Goal: Transaction & Acquisition: Purchase product/service

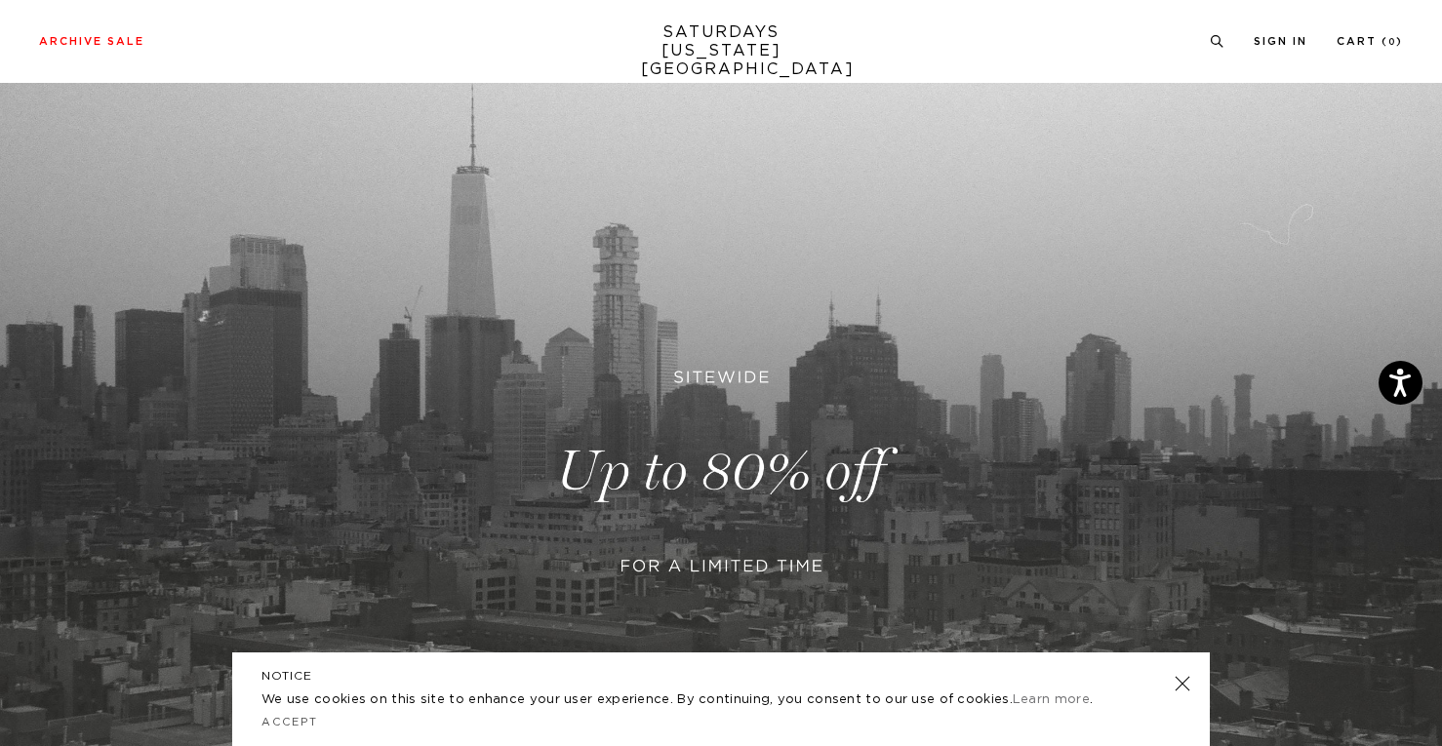
scroll to position [290, 0]
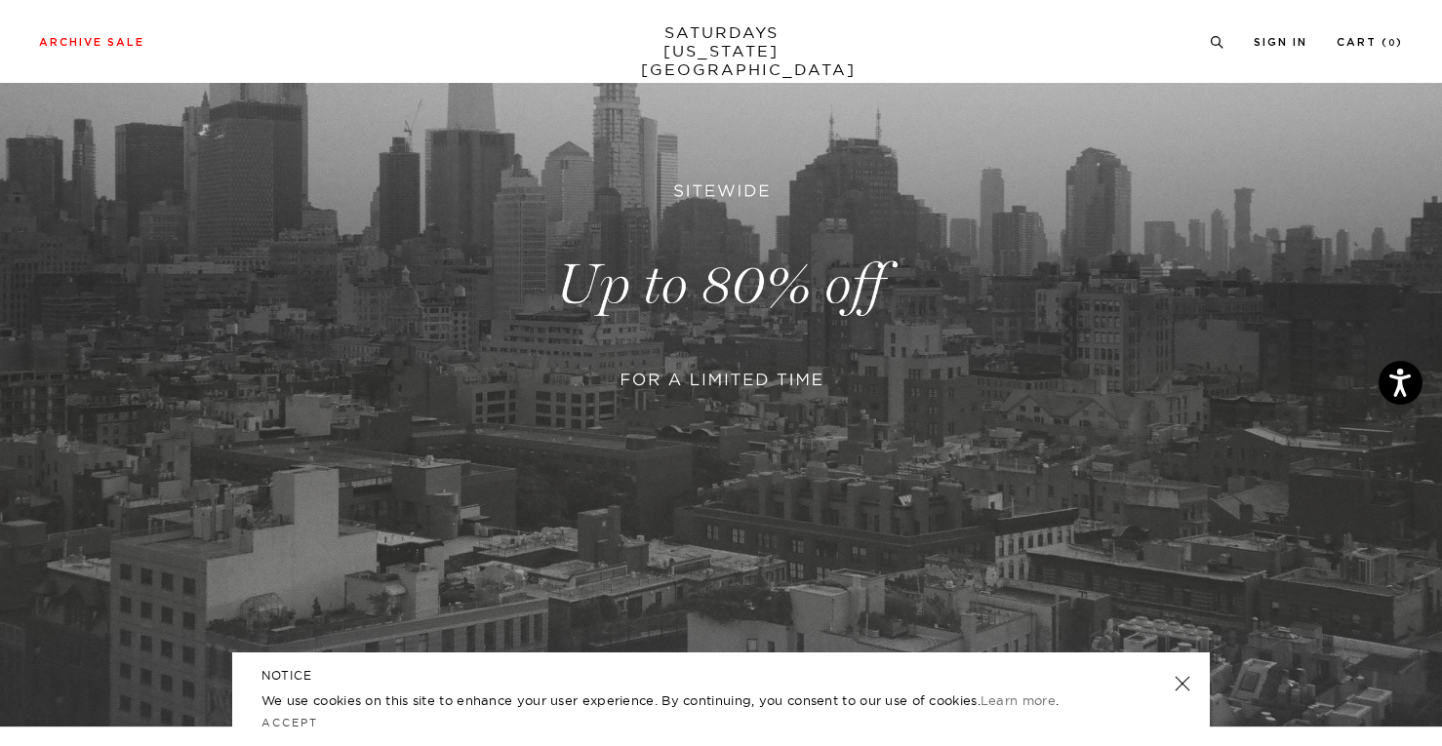
click at [701, 319] on link at bounding box center [721, 285] width 1442 height 883
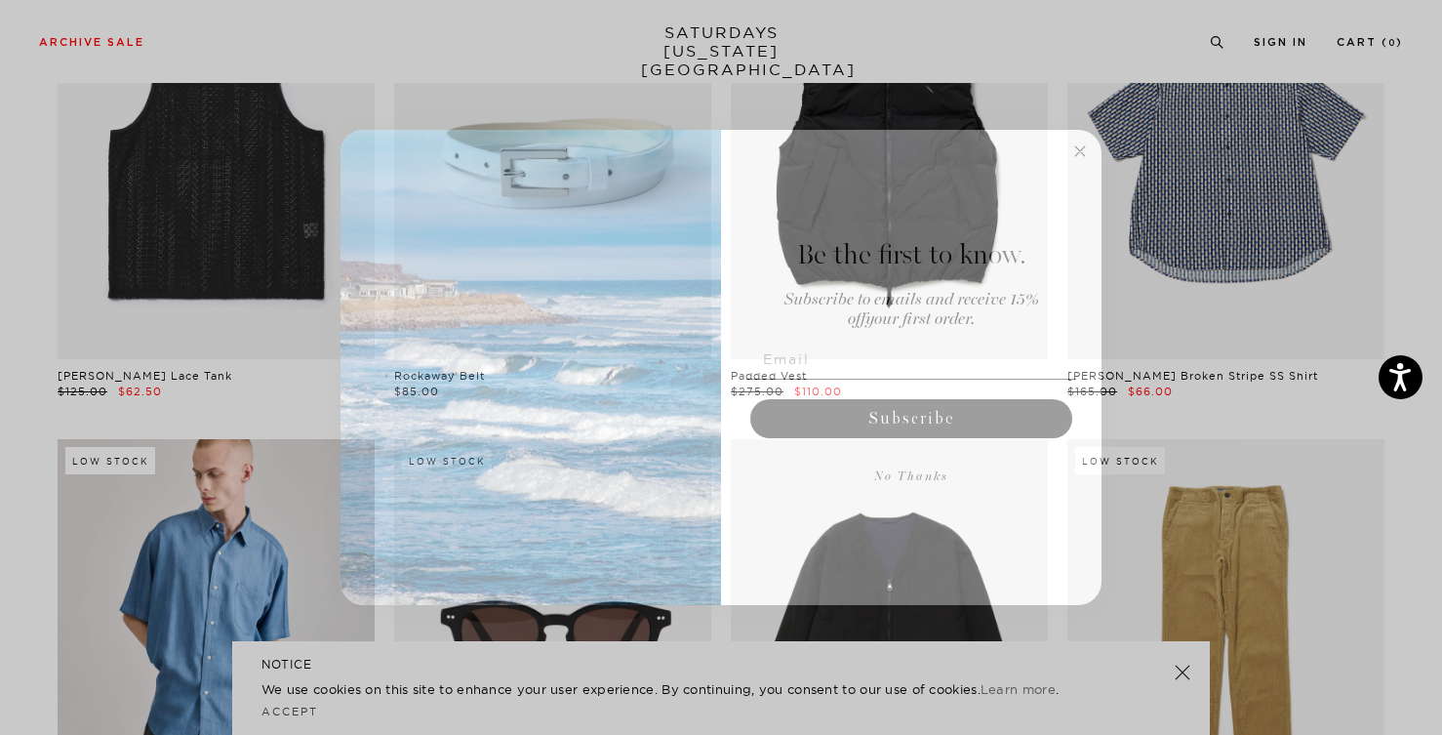
scroll to position [1047, 2]
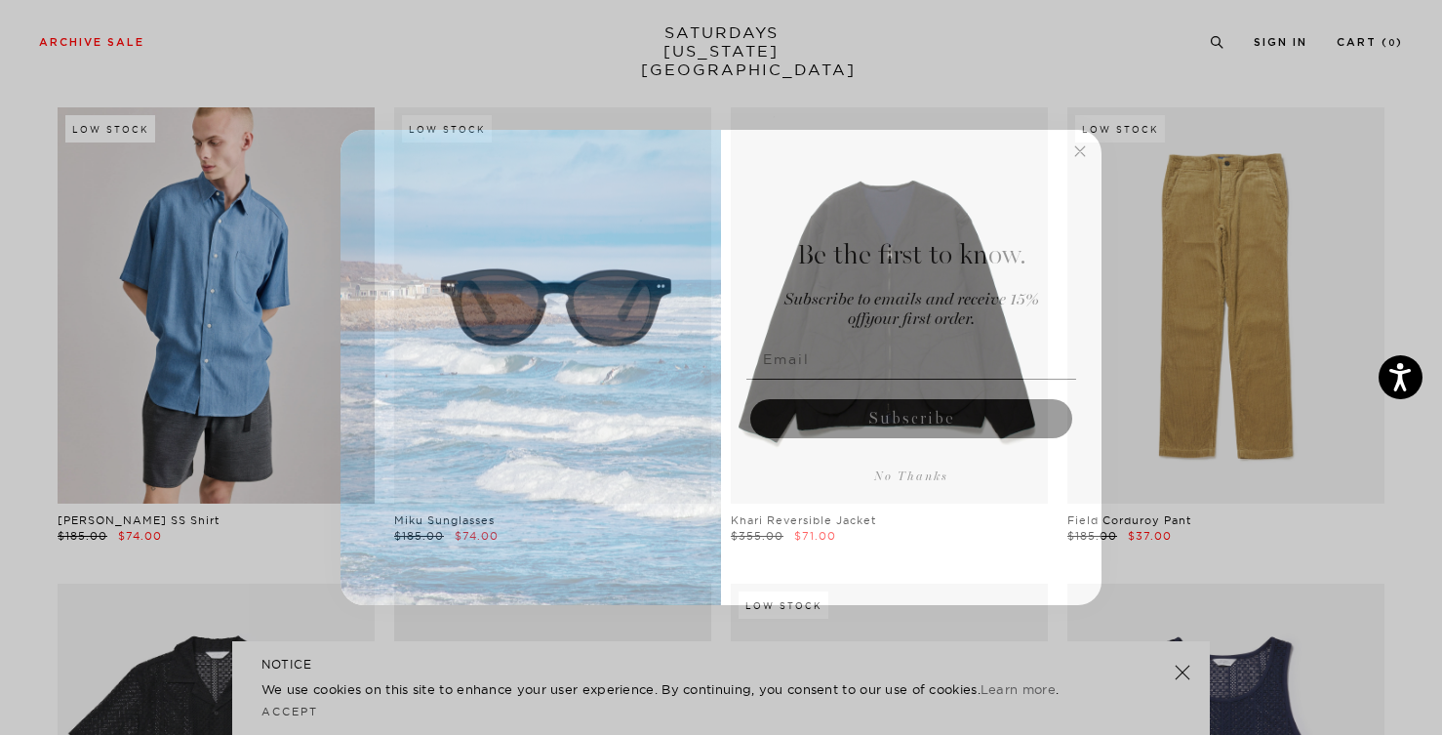
click at [1086, 158] on circle "Close dialog" at bounding box center [1080, 150] width 22 height 22
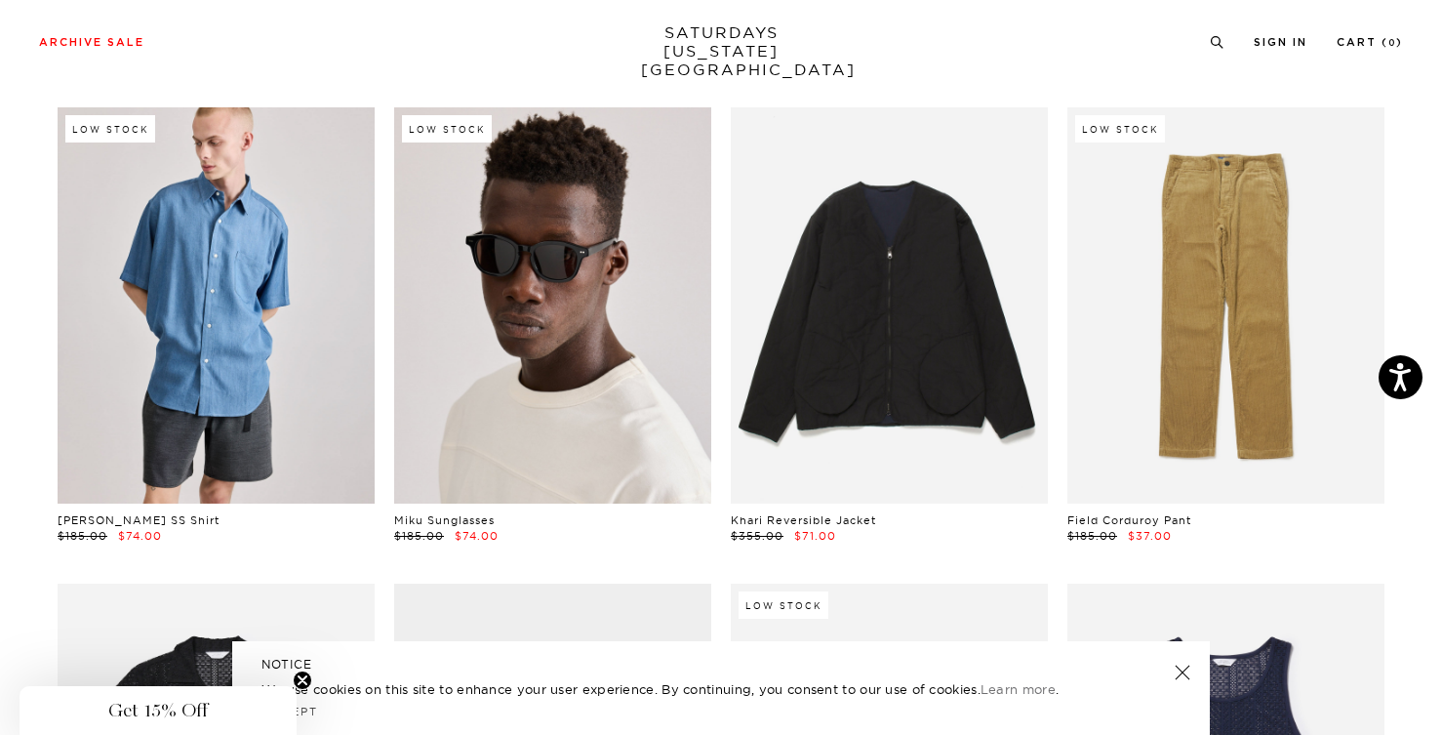
click at [536, 319] on link at bounding box center [552, 305] width 317 height 396
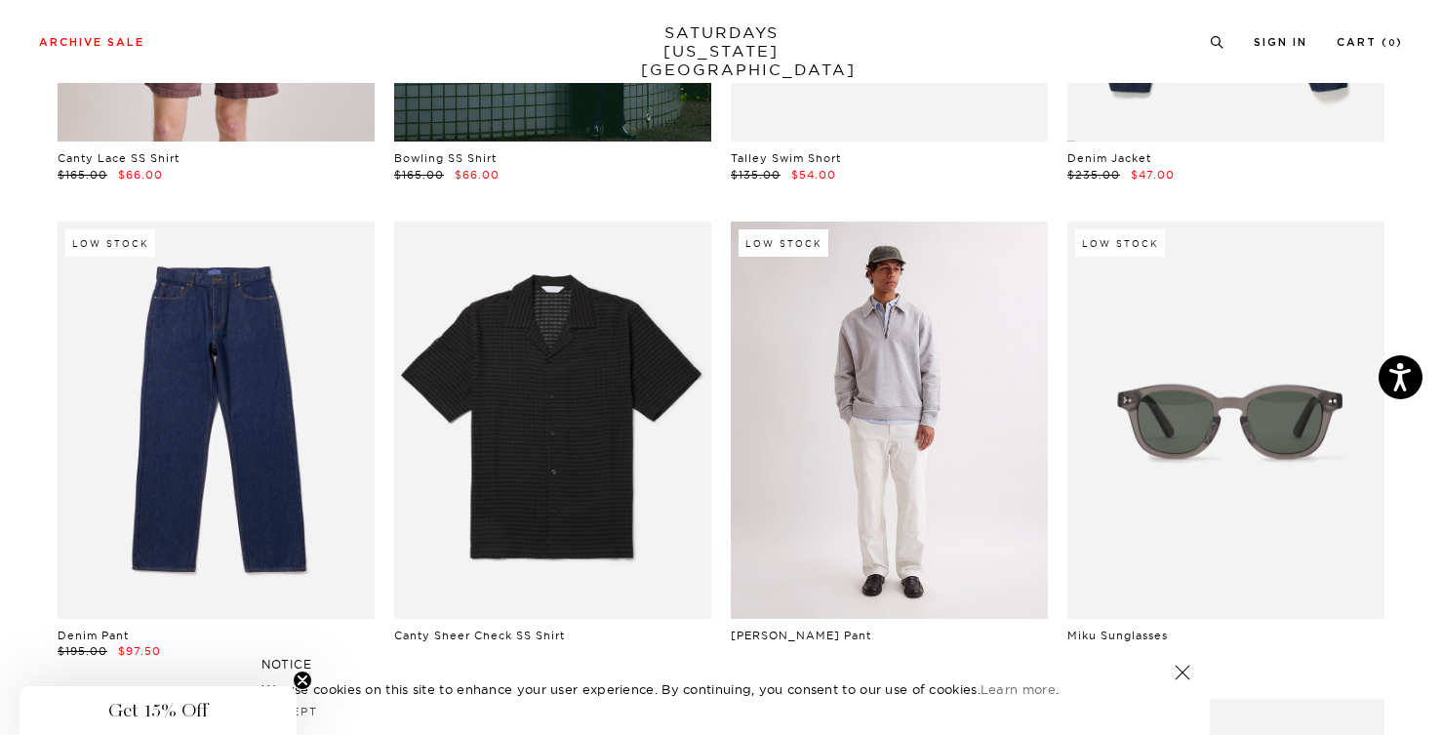
scroll to position [2347, 2]
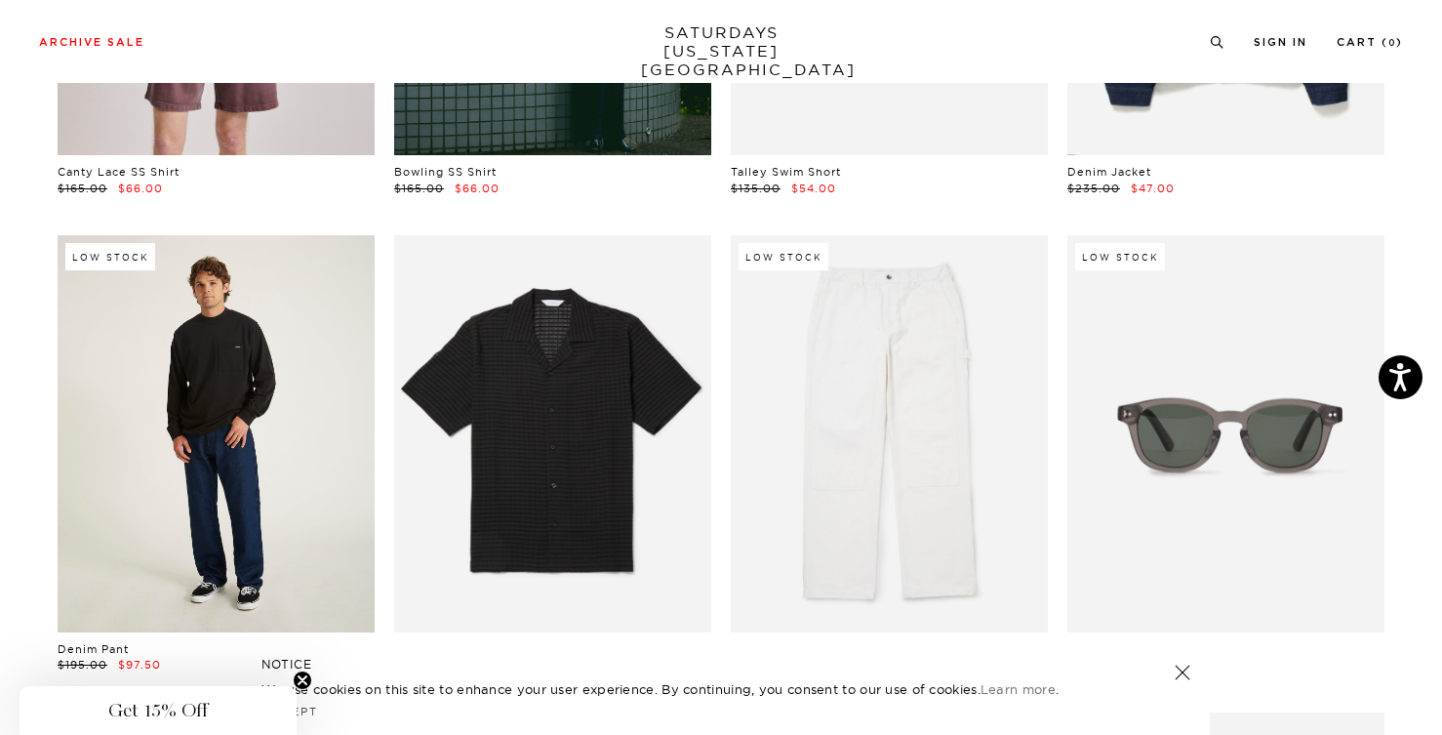
click at [236, 402] on link at bounding box center [216, 433] width 317 height 396
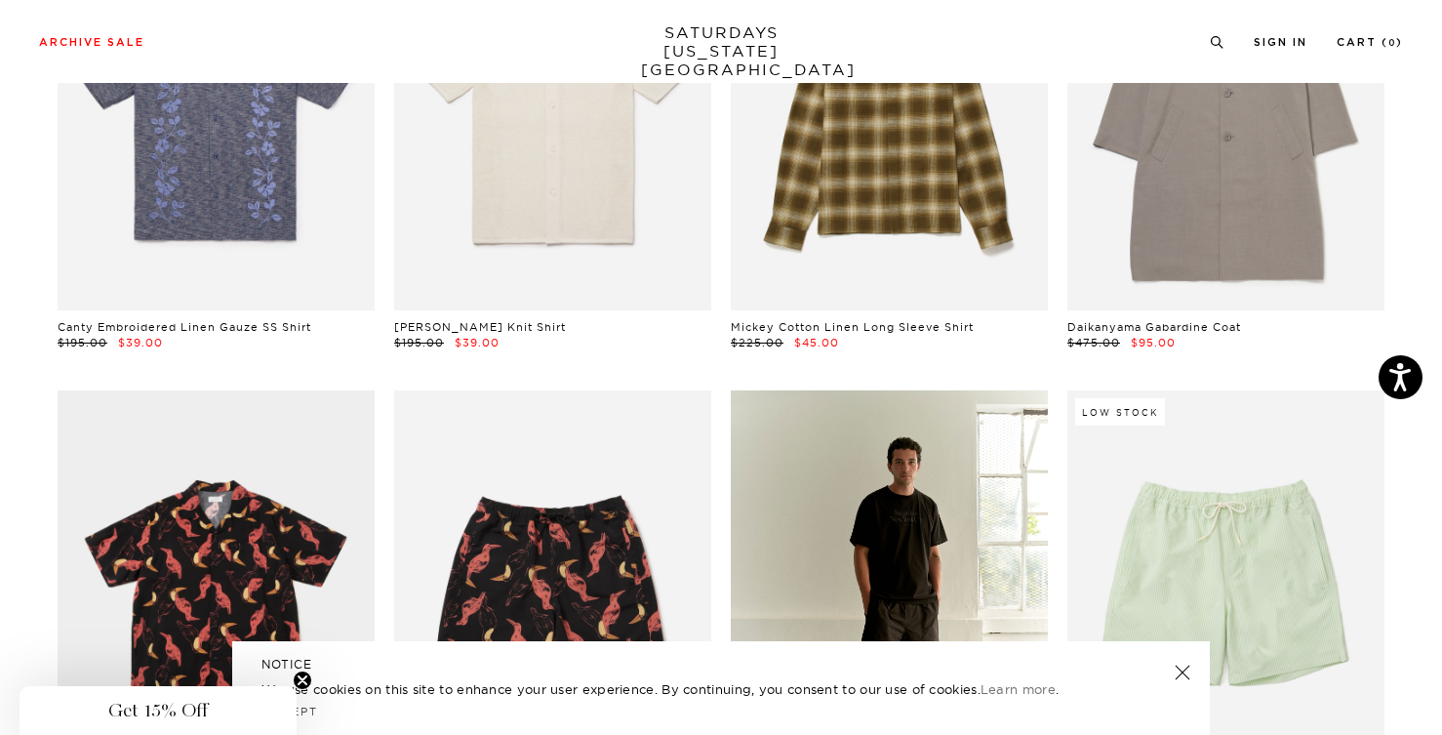
scroll to position [6484, 2]
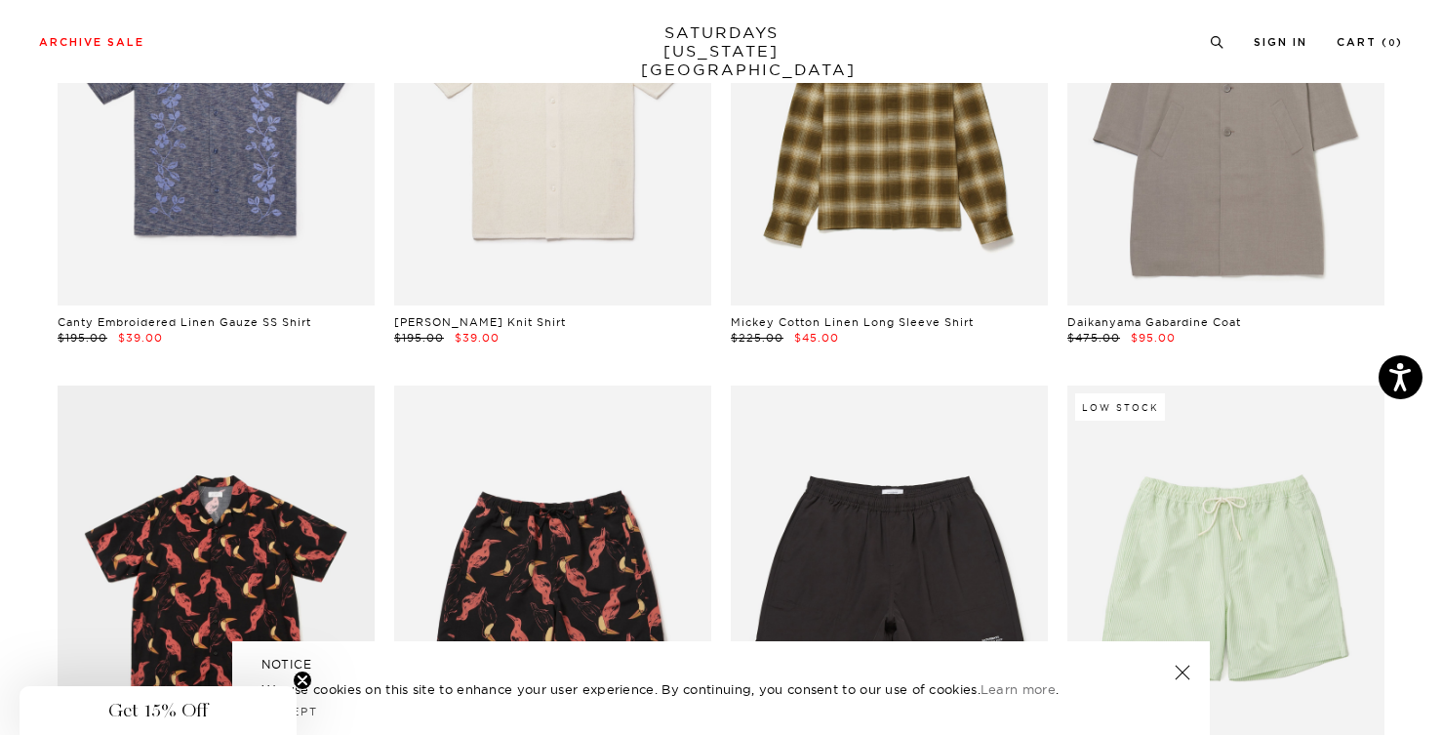
click at [1187, 678] on link at bounding box center [1182, 671] width 27 height 27
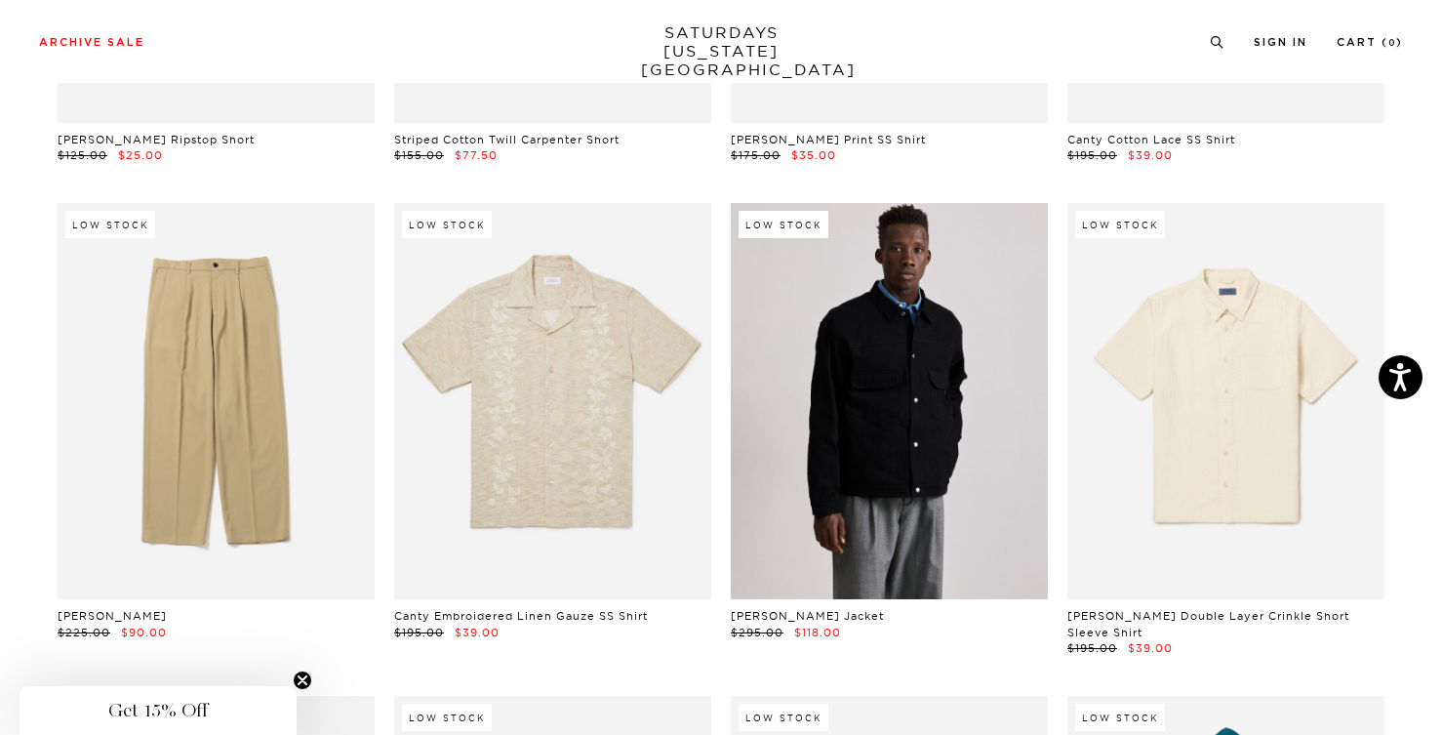
scroll to position [12864, 0]
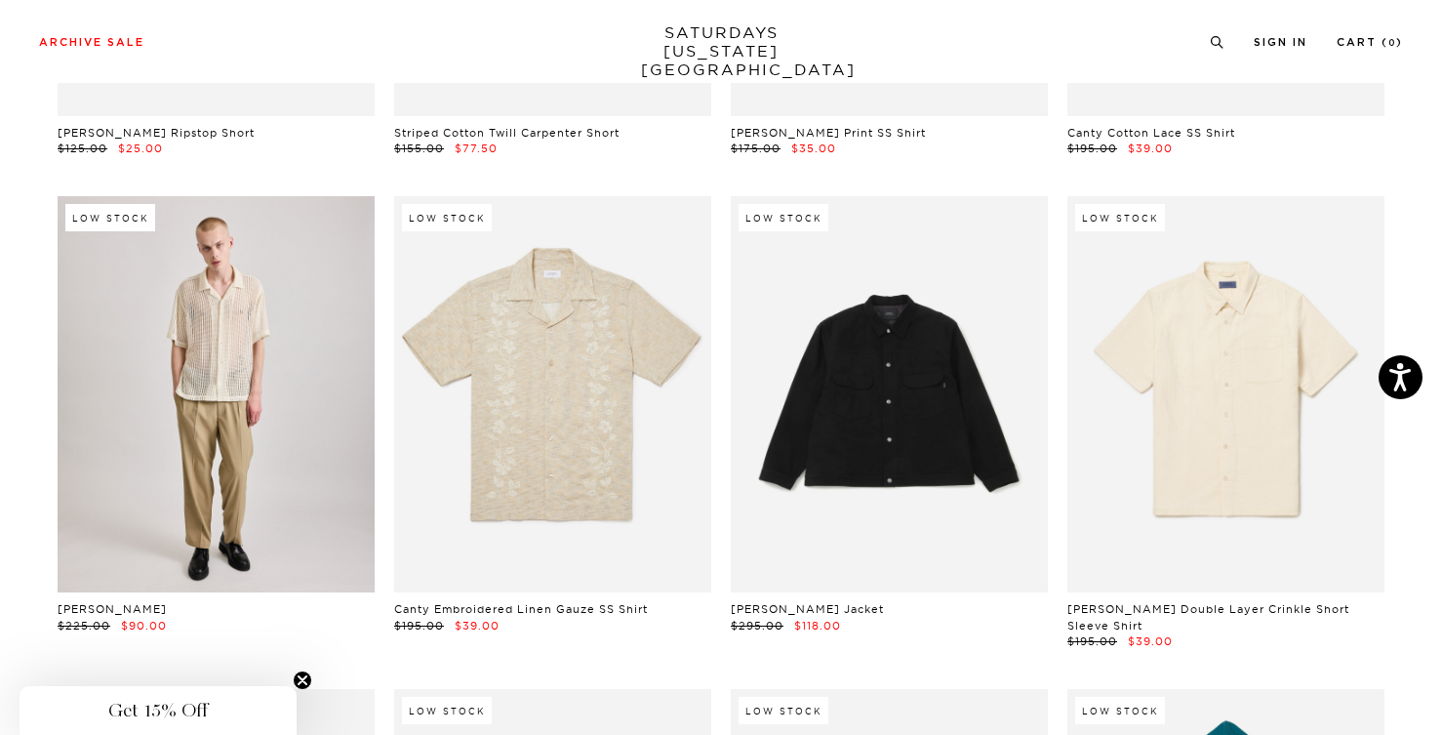
click at [260, 441] on link at bounding box center [216, 394] width 317 height 396
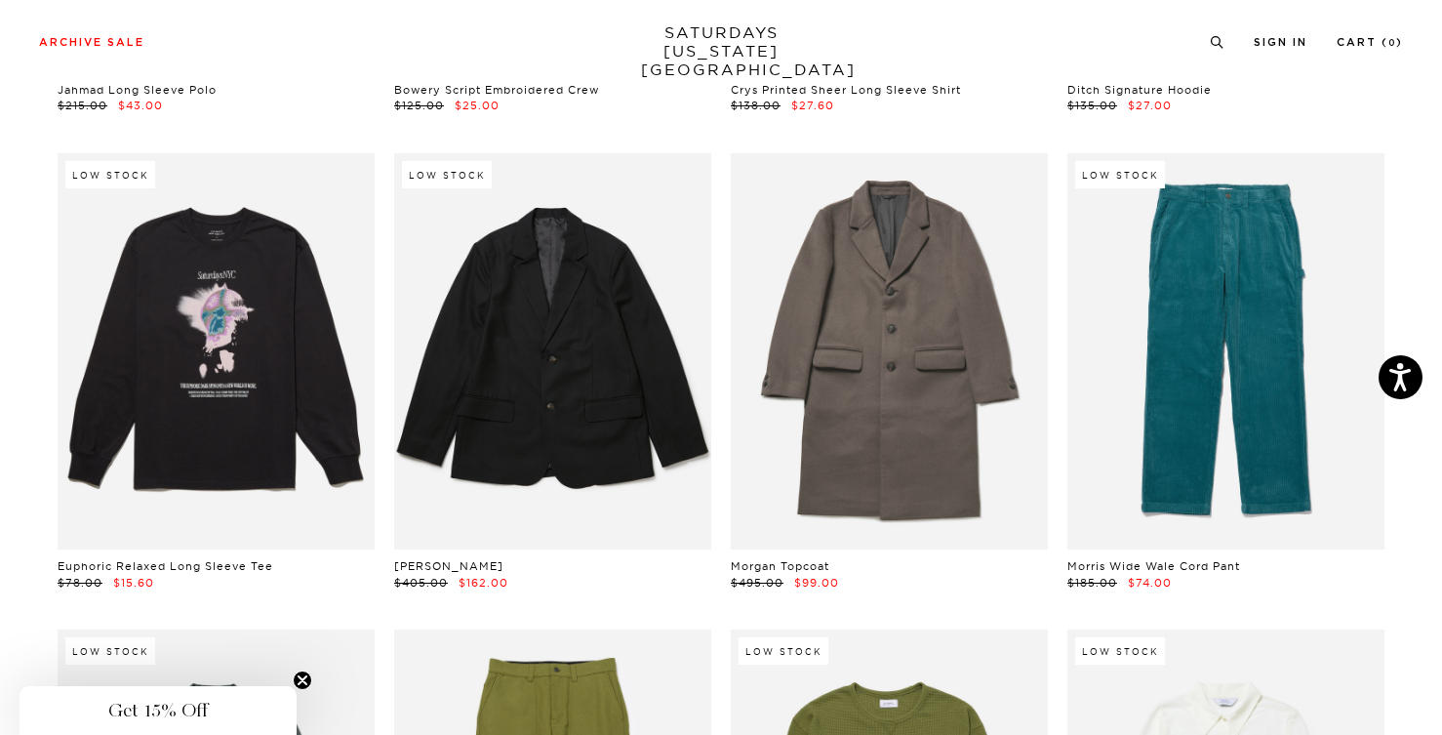
scroll to position [13926, 0]
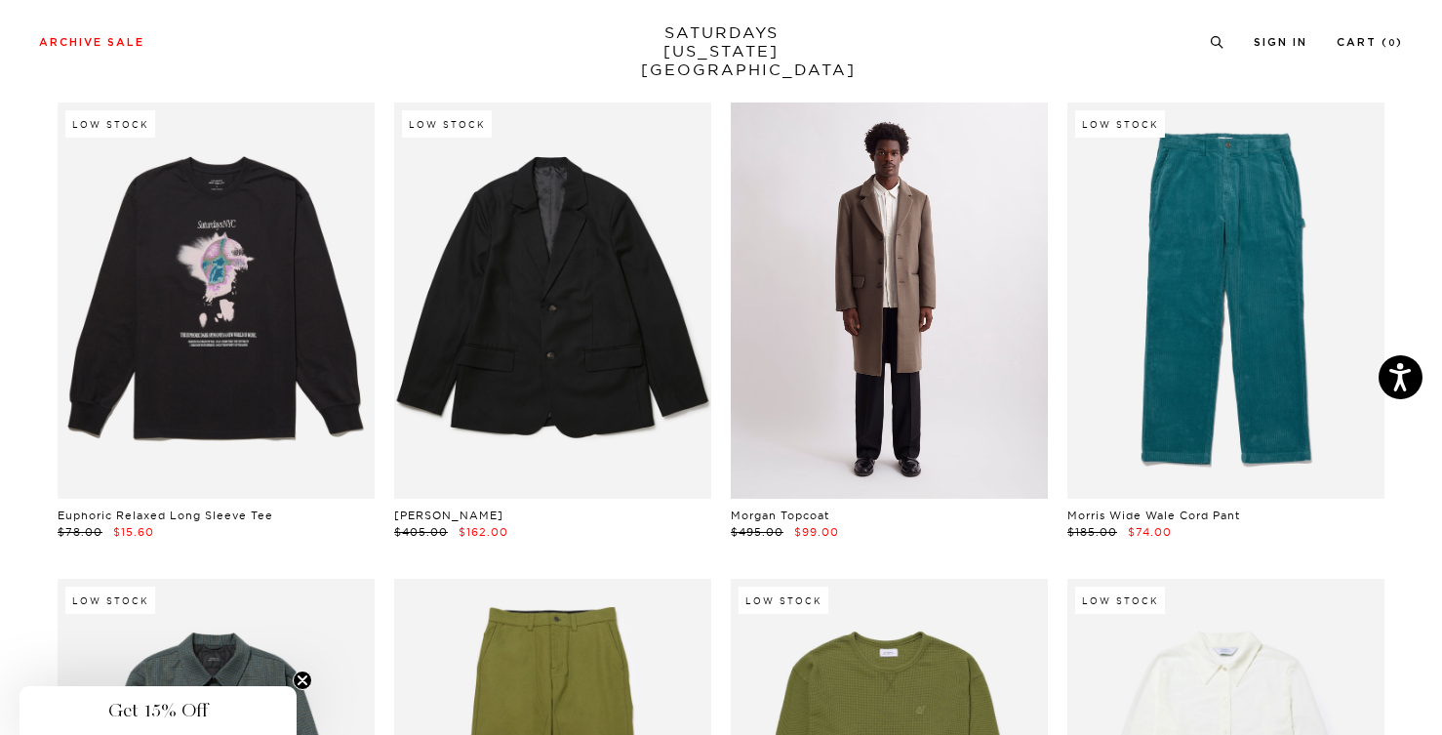
click at [915, 267] on link at bounding box center [889, 300] width 317 height 396
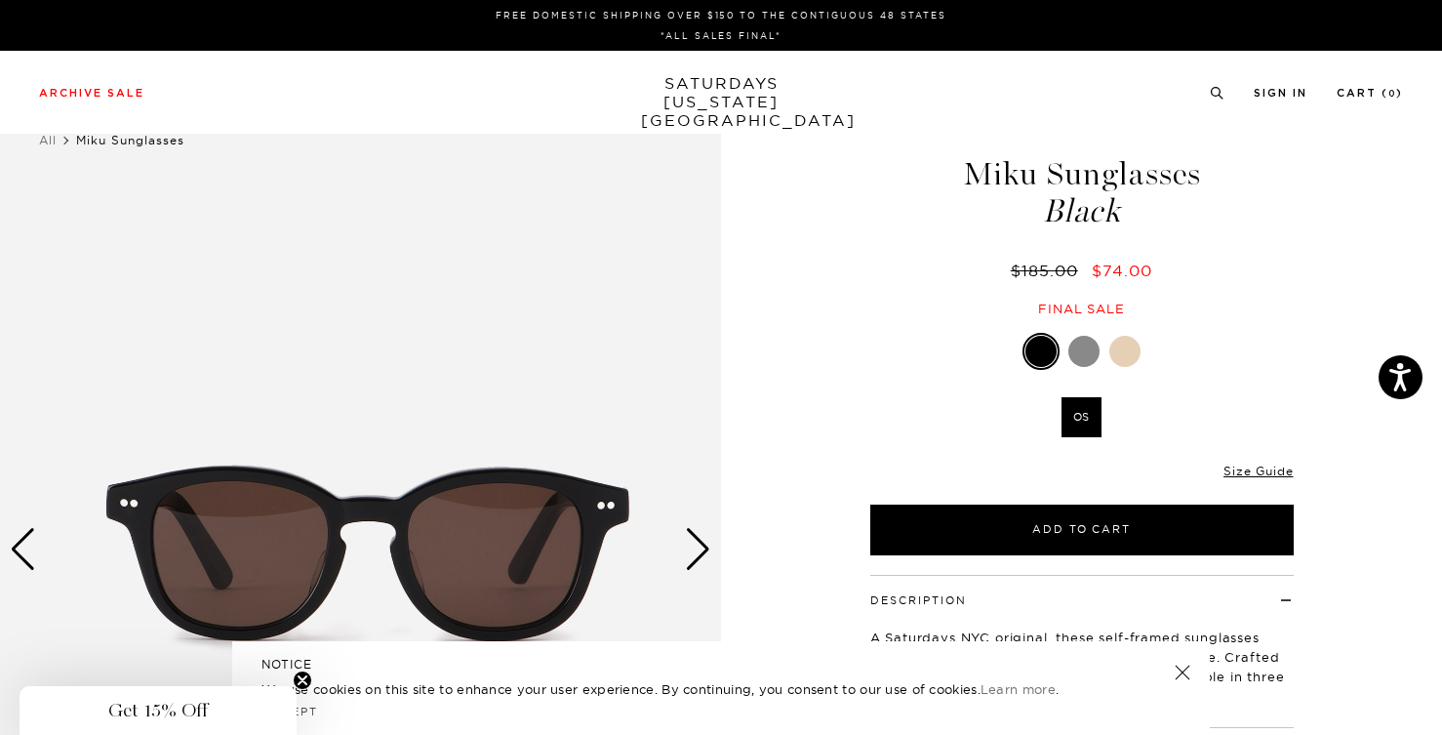
click at [1079, 348] on div at bounding box center [1083, 351] width 31 height 31
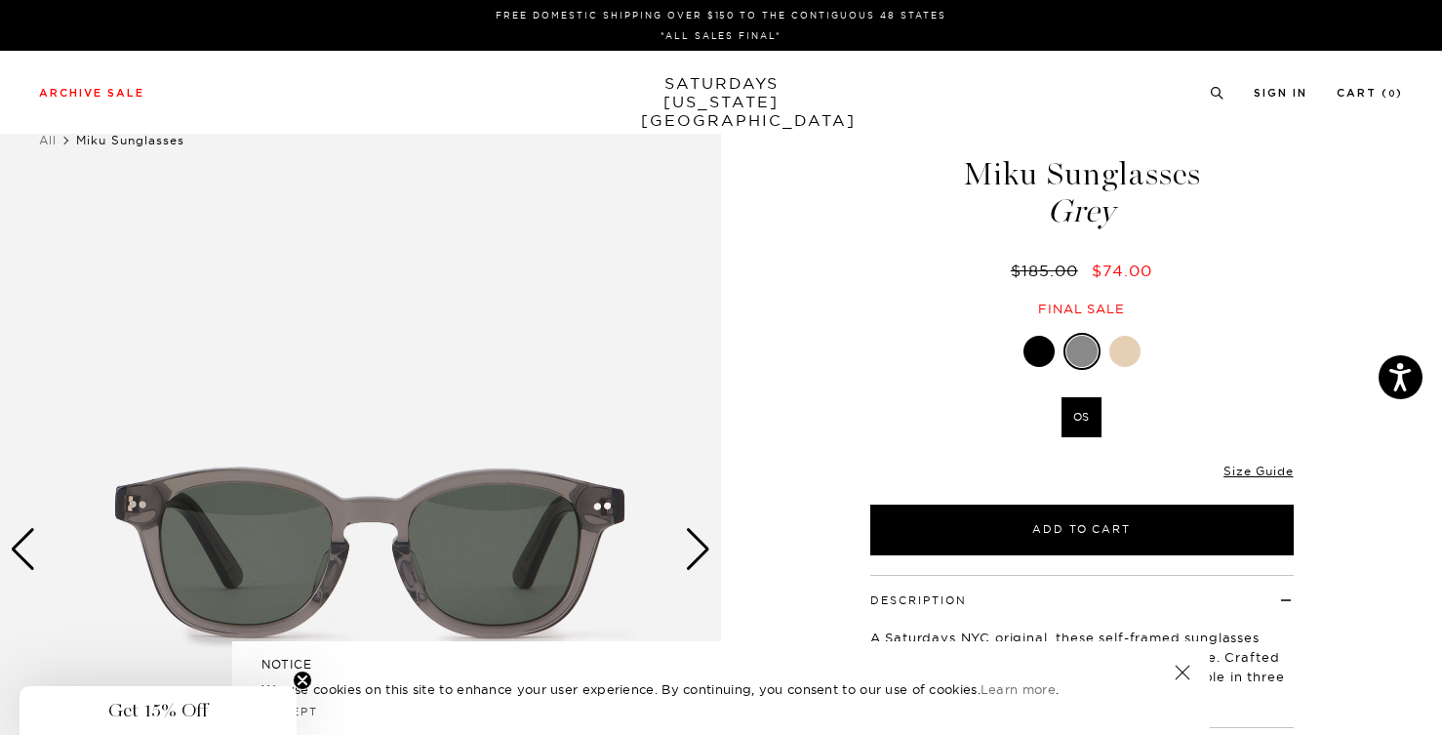
click at [696, 545] on div "Next slide" at bounding box center [698, 549] width 26 height 43
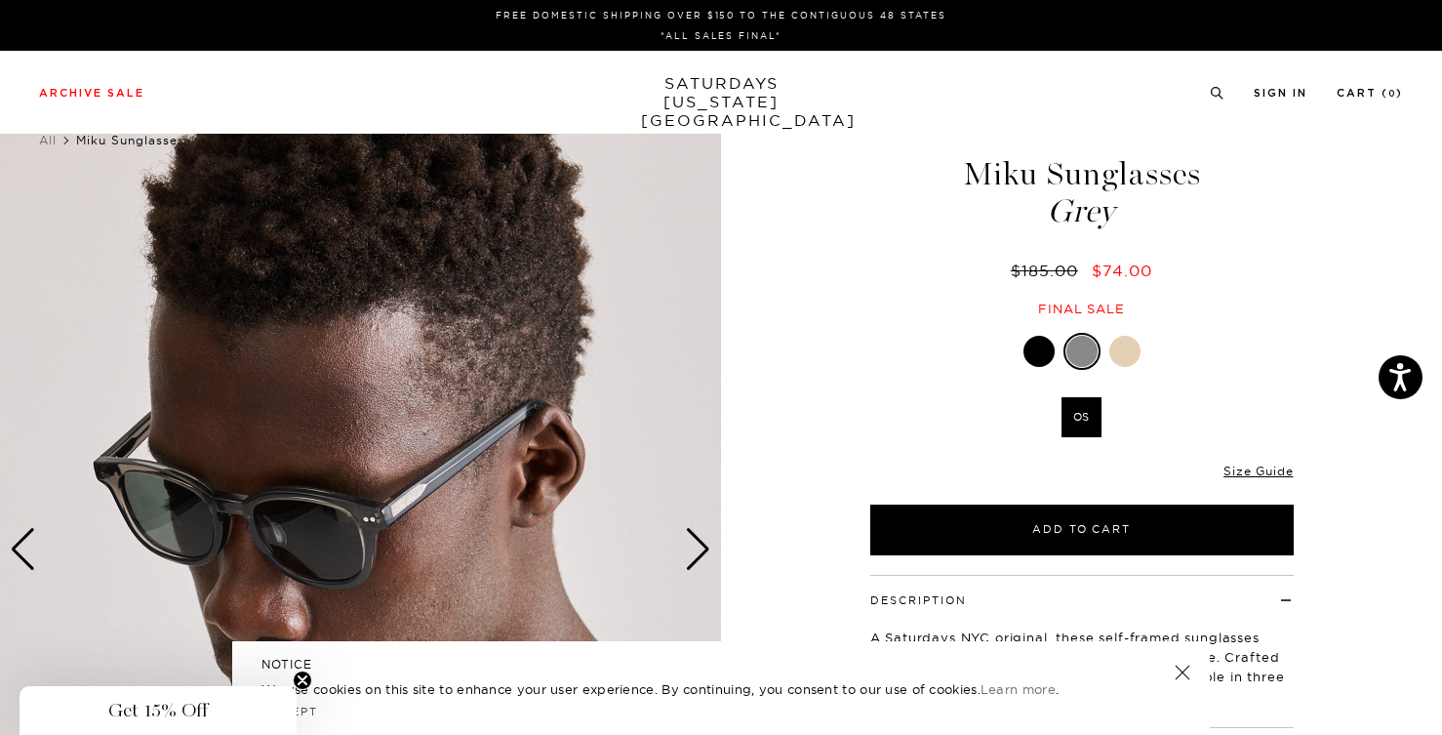
click at [696, 545] on div "Next slide" at bounding box center [698, 549] width 26 height 43
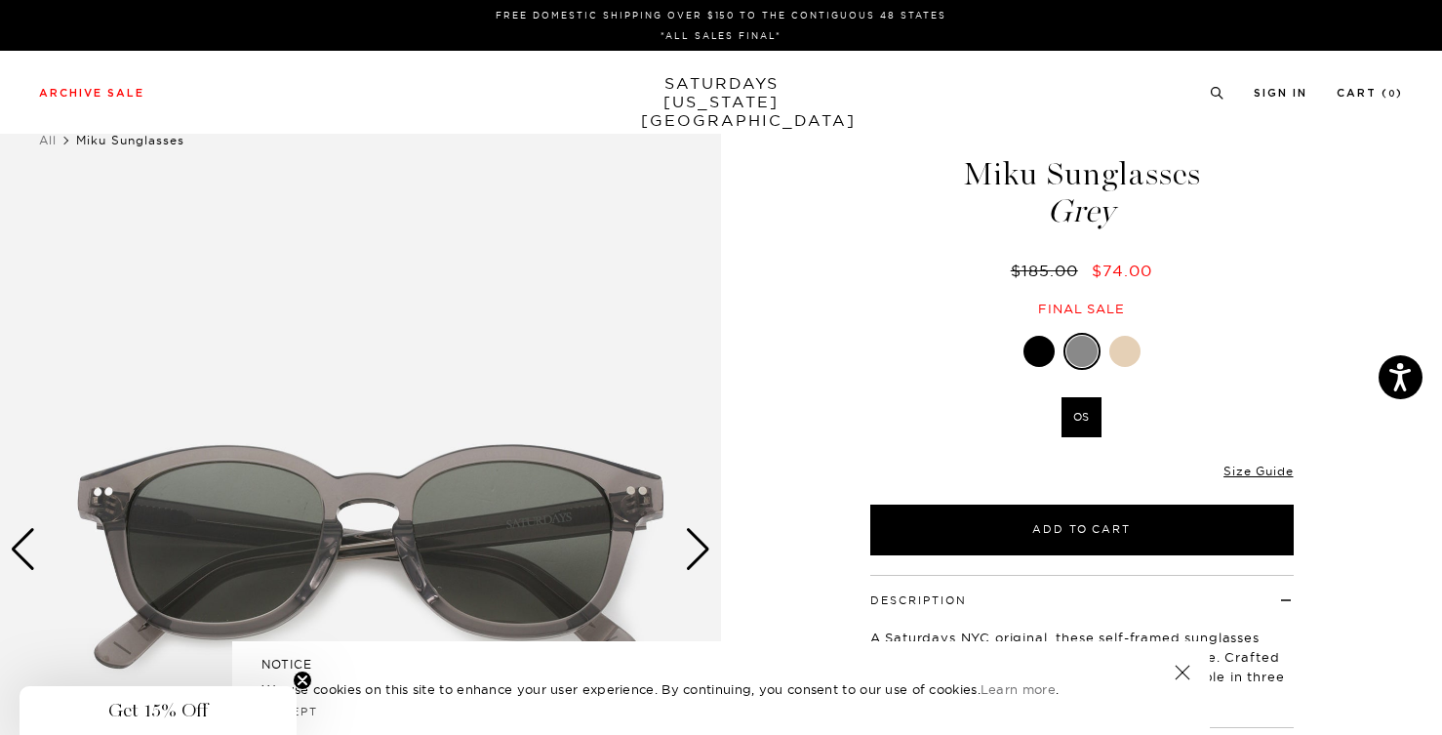
click at [696, 545] on div "Next slide" at bounding box center [698, 549] width 26 height 43
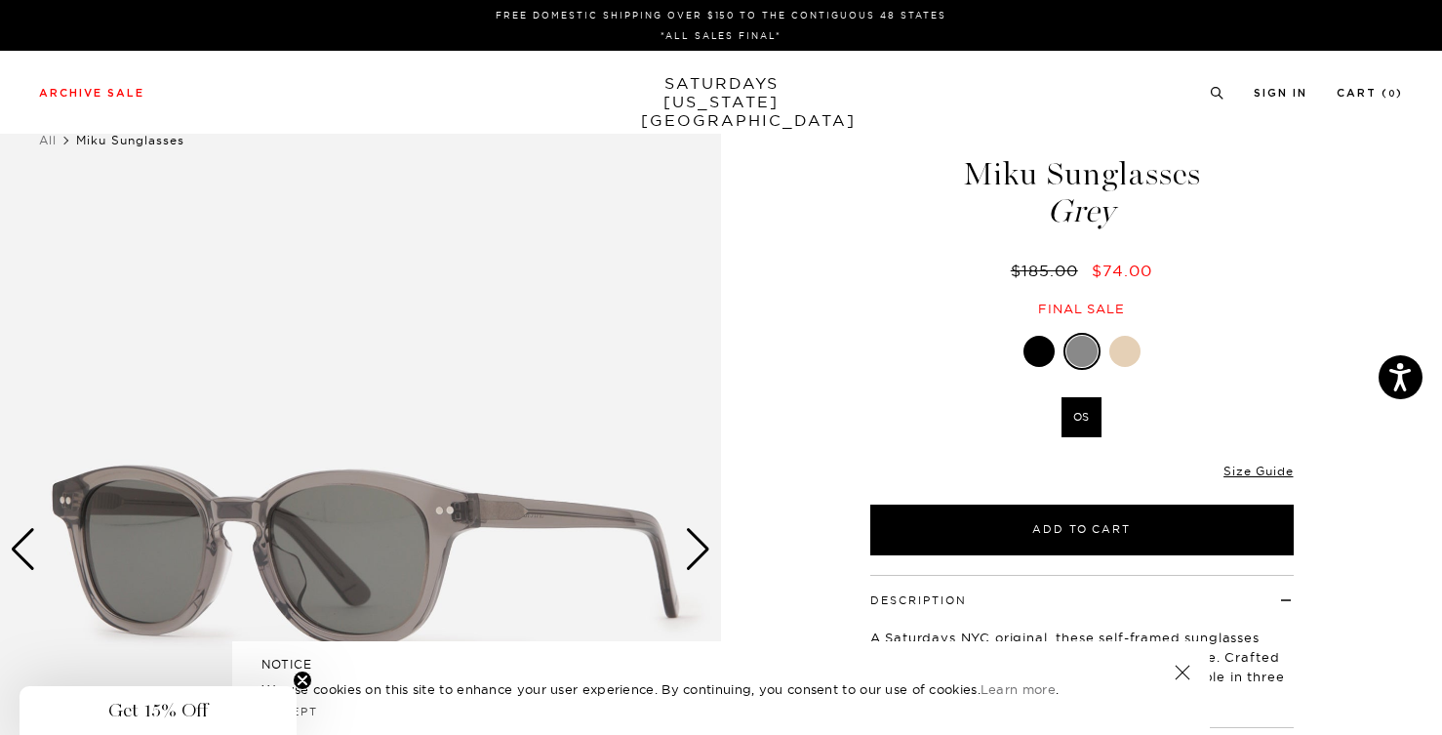
click at [696, 545] on div "Next slide" at bounding box center [698, 549] width 26 height 43
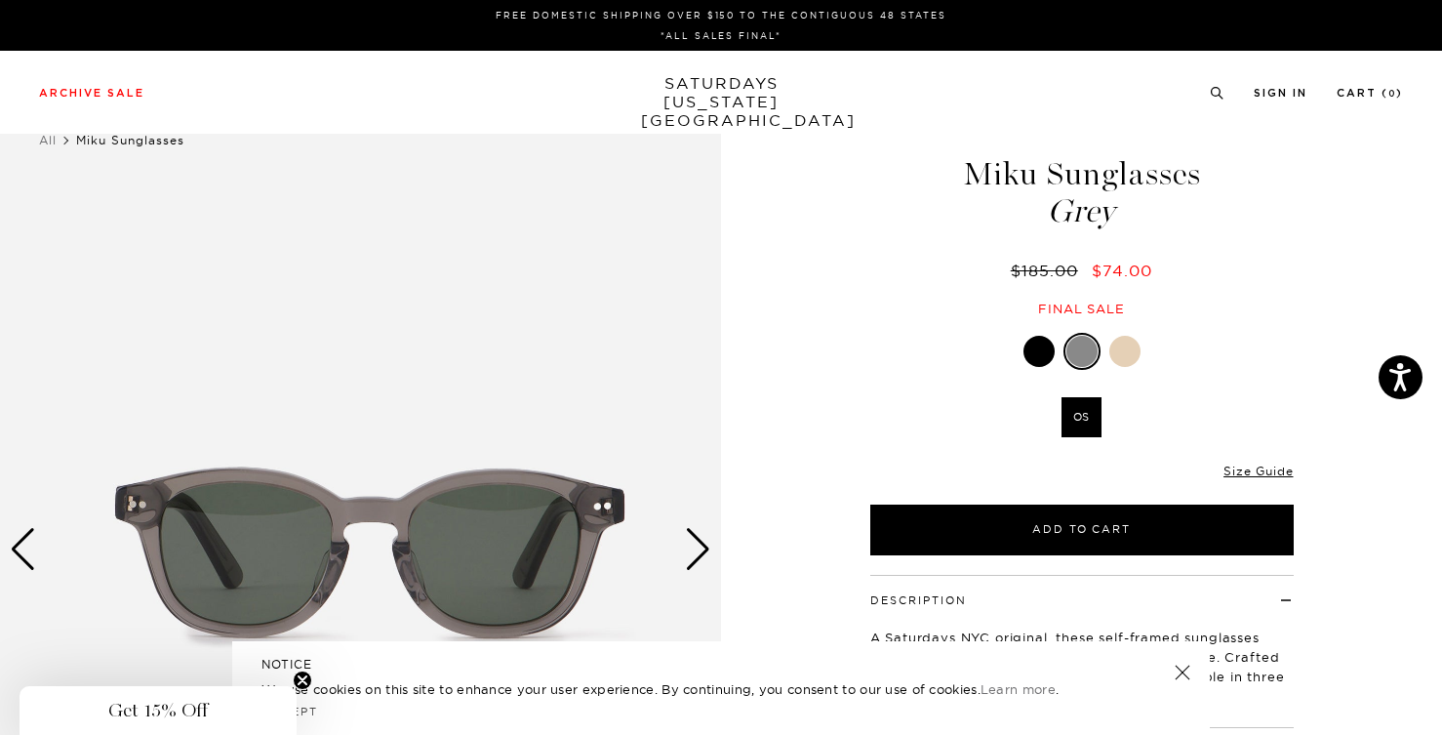
click at [696, 545] on div "Next slide" at bounding box center [698, 549] width 26 height 43
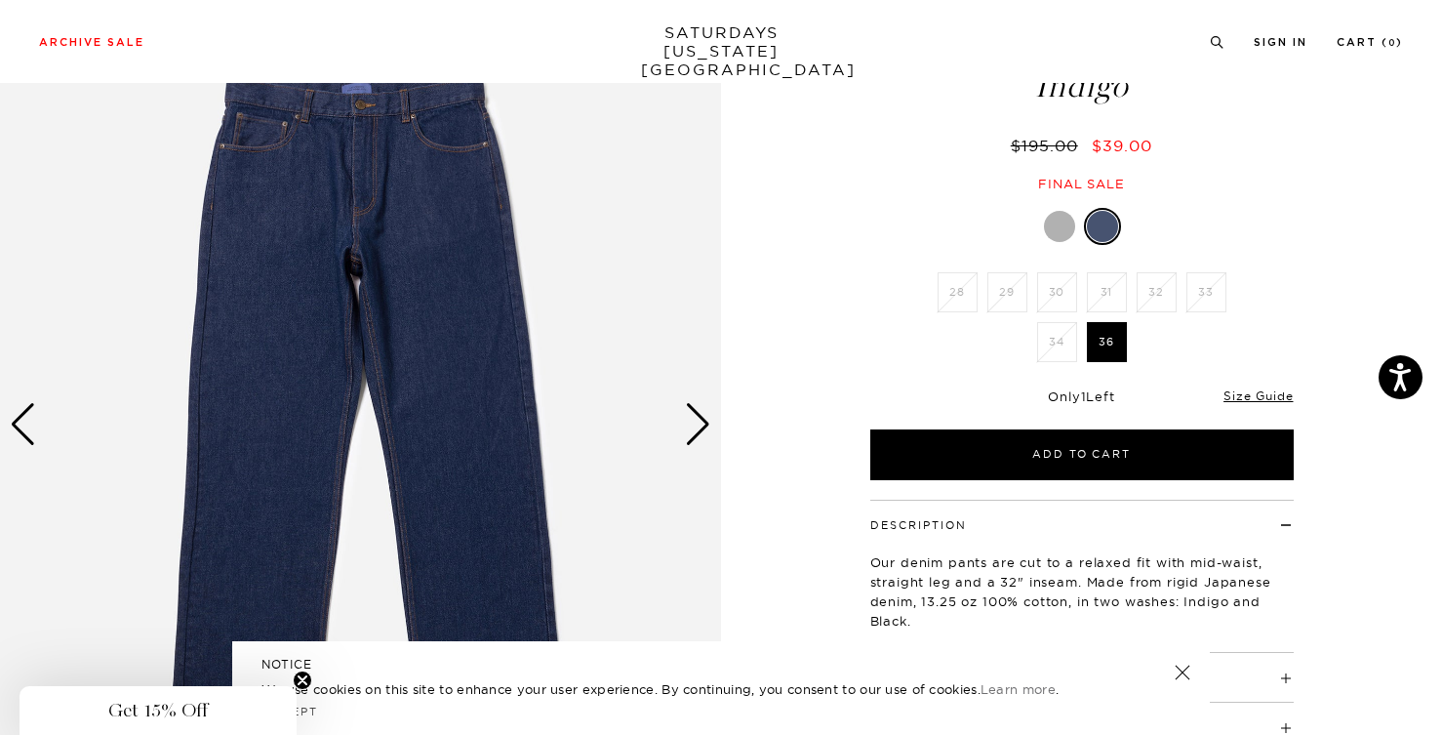
scroll to position [232, 0]
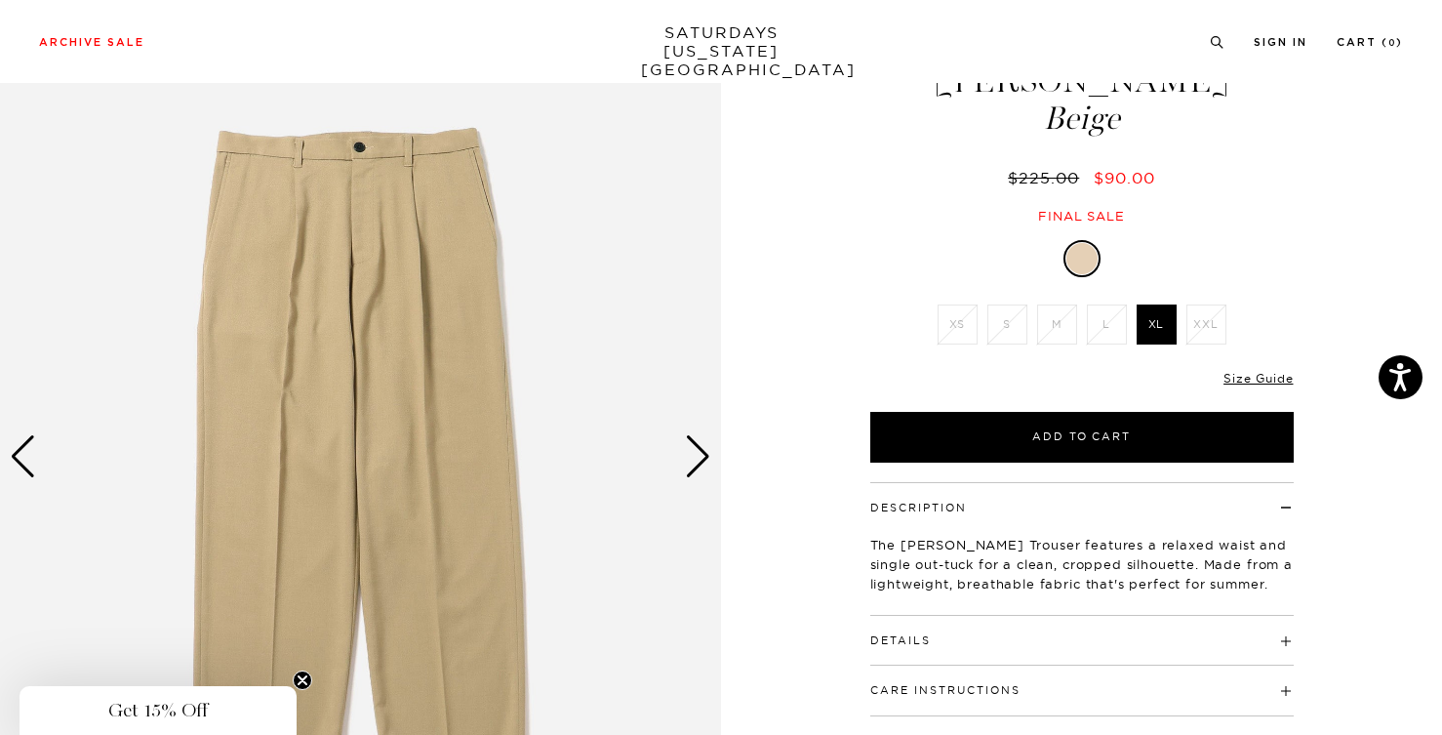
scroll to position [121, 0]
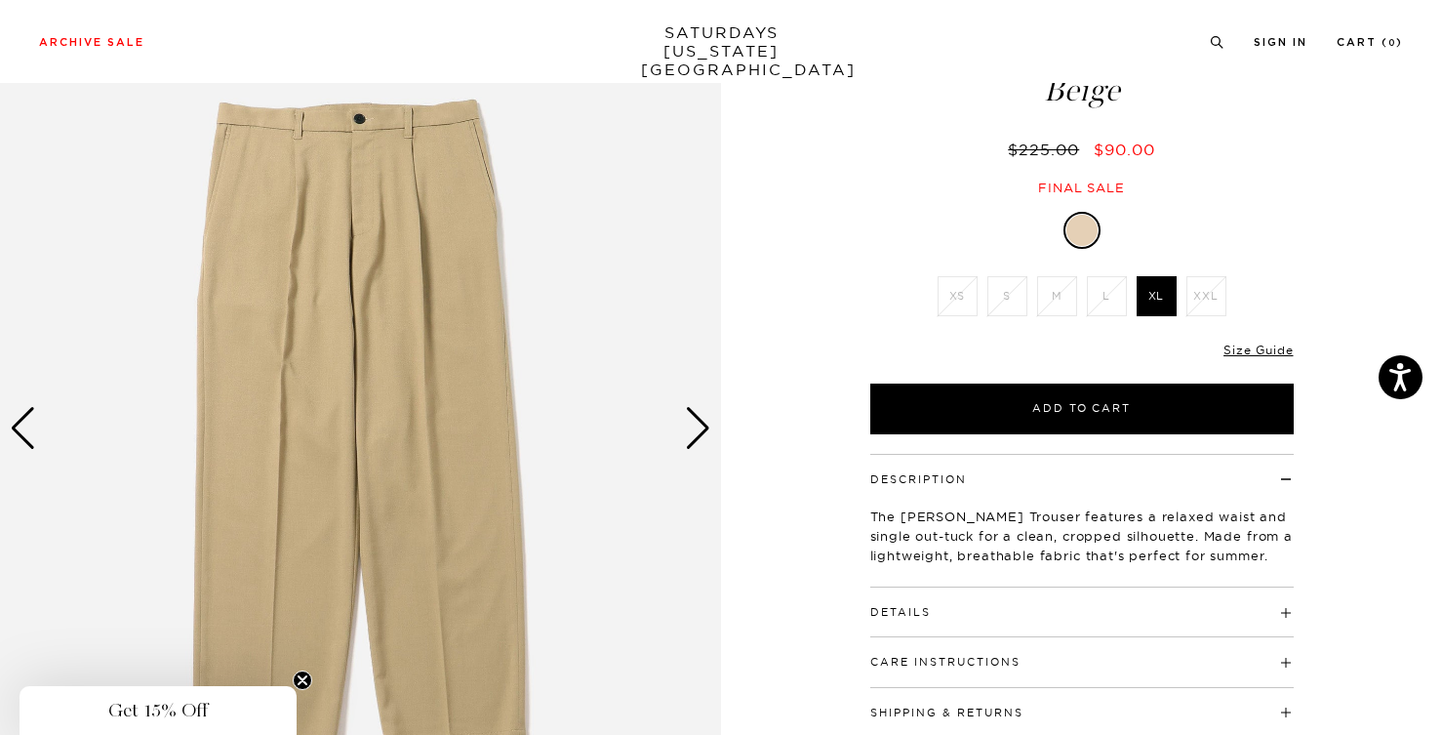
click at [699, 423] on div "Next slide" at bounding box center [698, 428] width 26 height 43
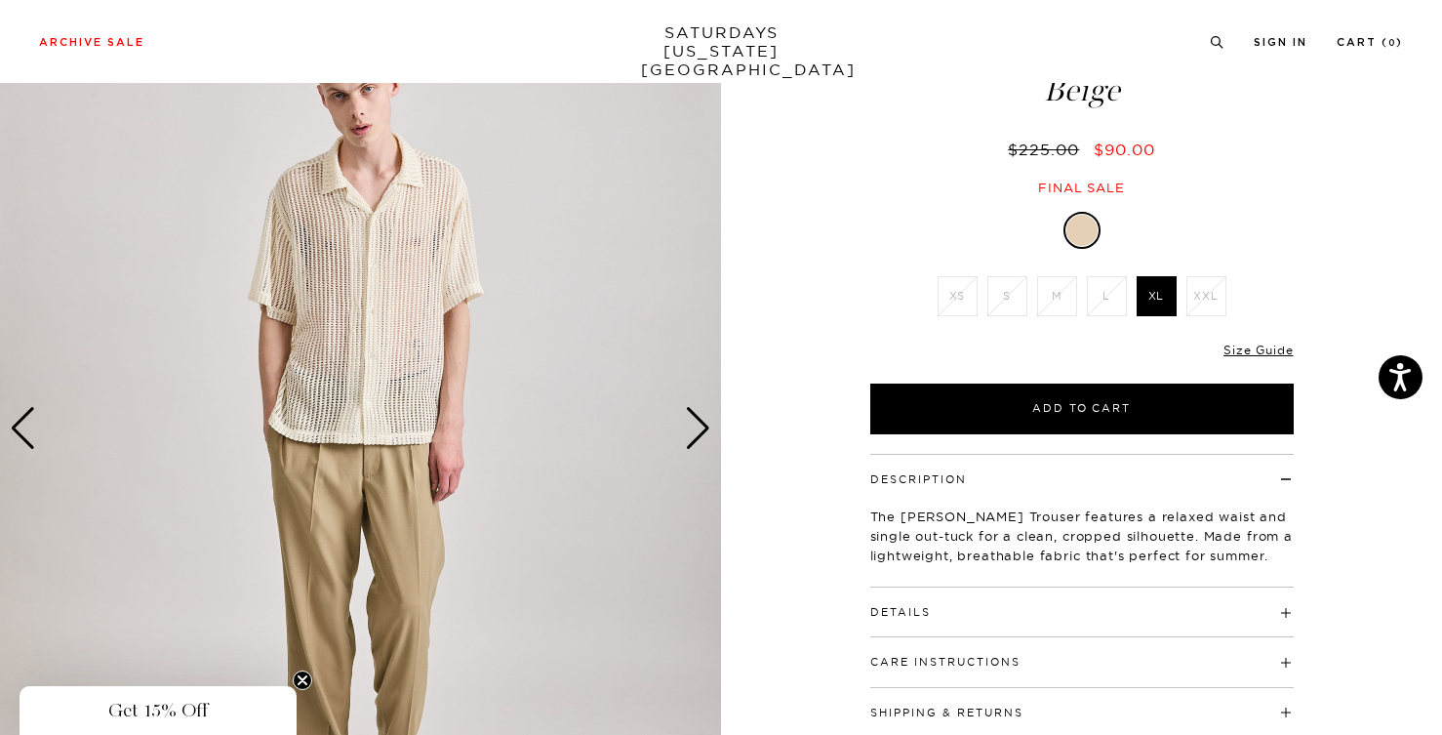
click at [699, 423] on div "Next slide" at bounding box center [698, 428] width 26 height 43
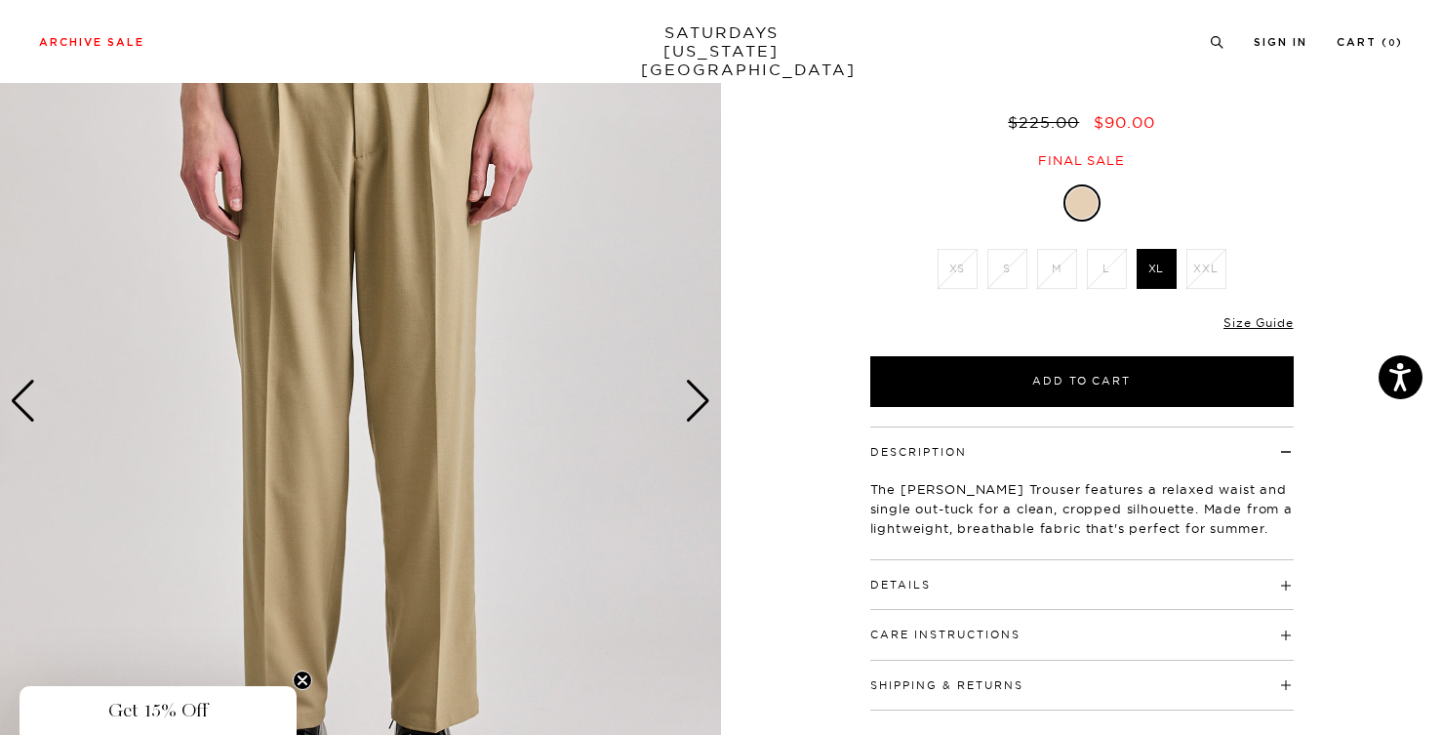
scroll to position [119, 0]
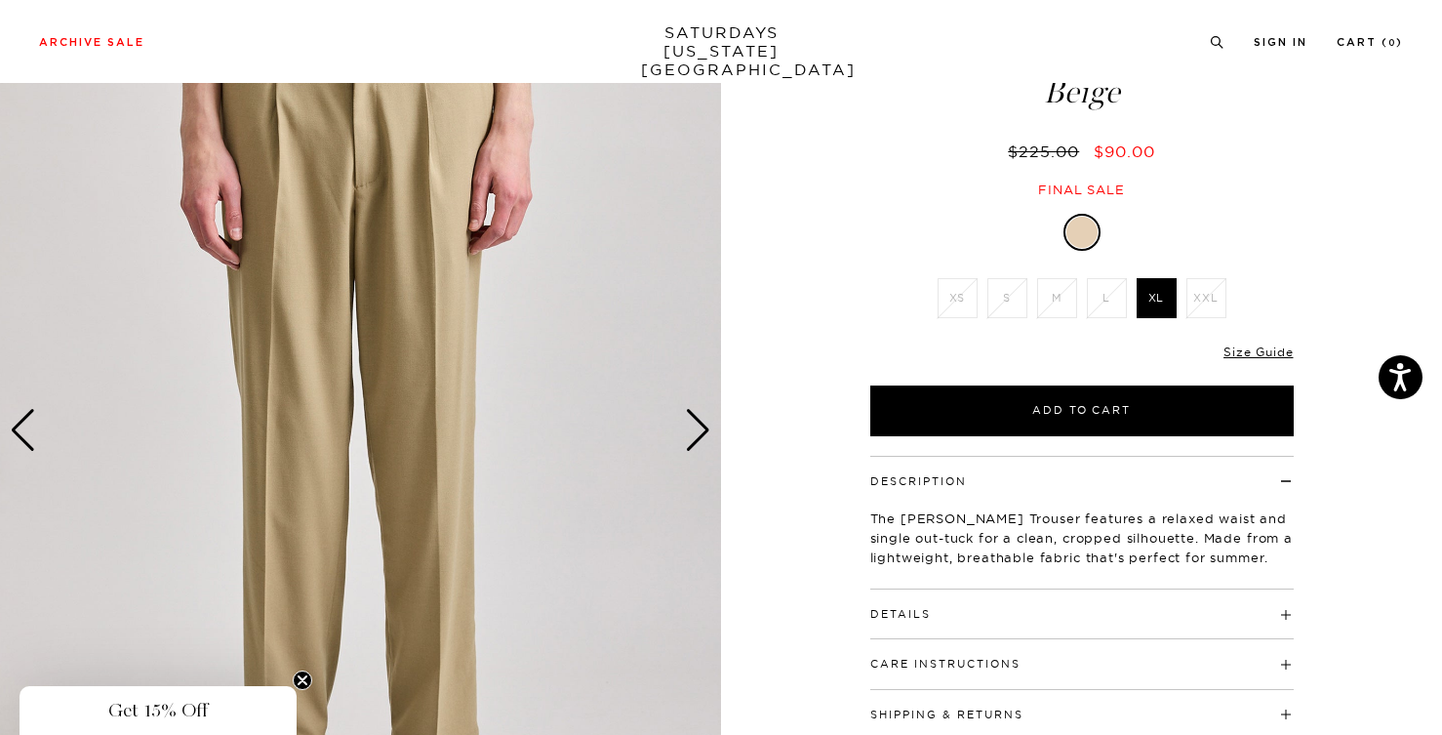
click at [686, 434] on div "Next slide" at bounding box center [698, 430] width 26 height 43
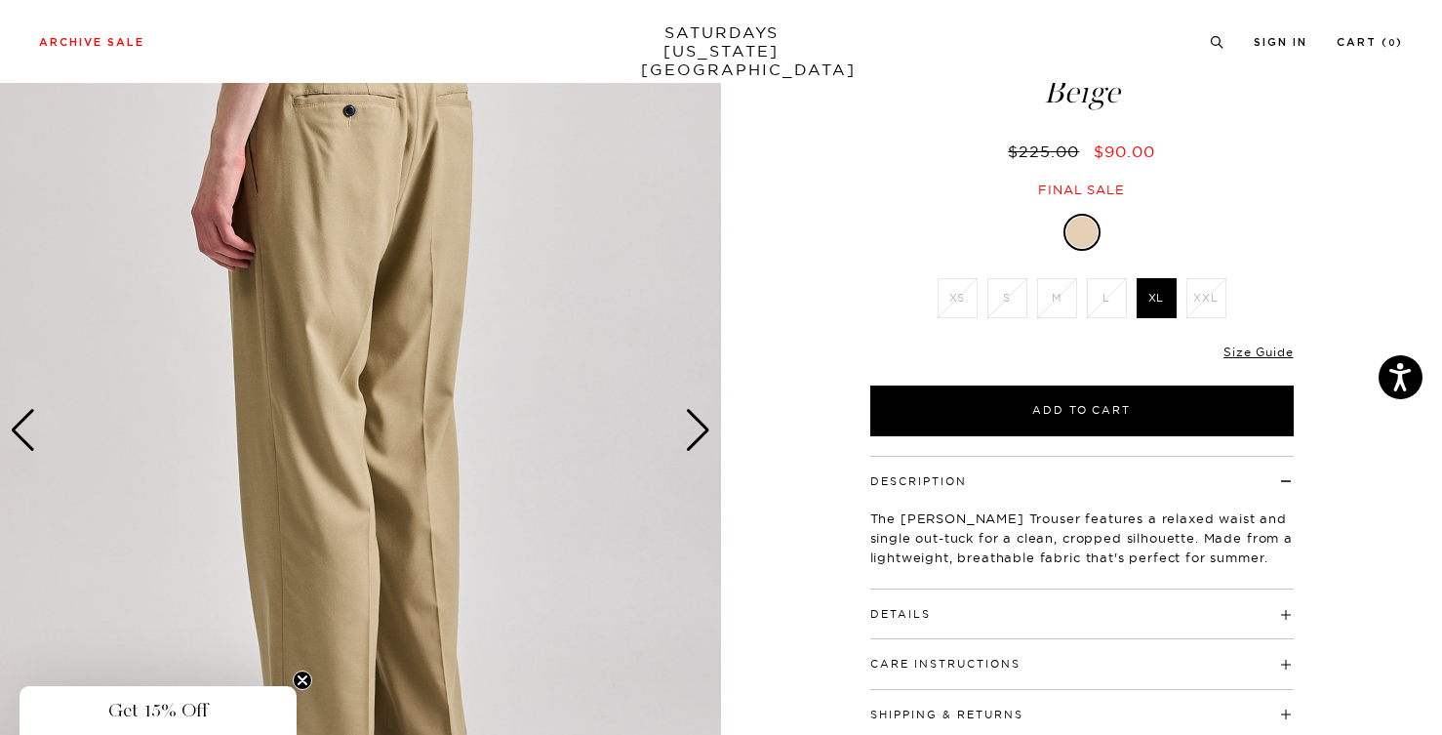
click at [686, 434] on div "Next slide" at bounding box center [698, 430] width 26 height 43
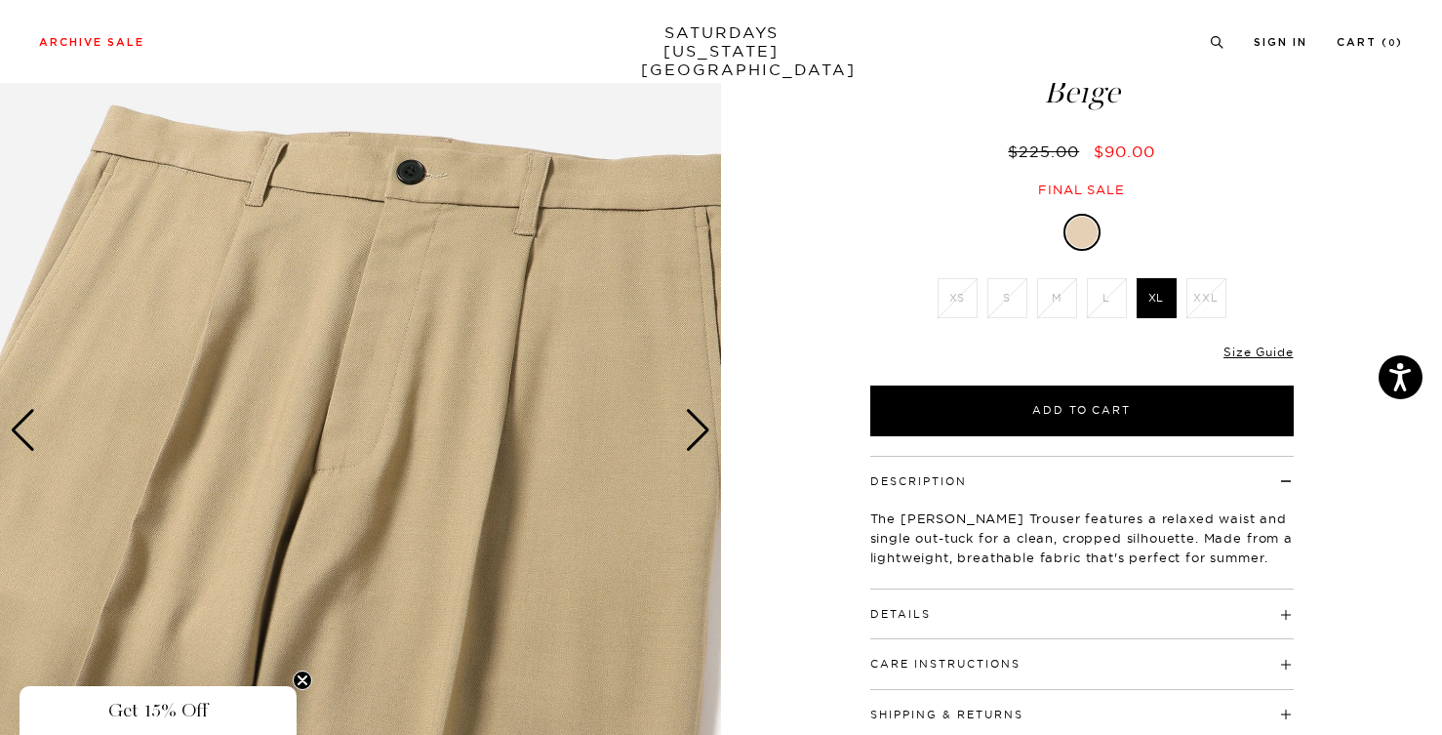
click at [686, 434] on div "Next slide" at bounding box center [698, 430] width 26 height 43
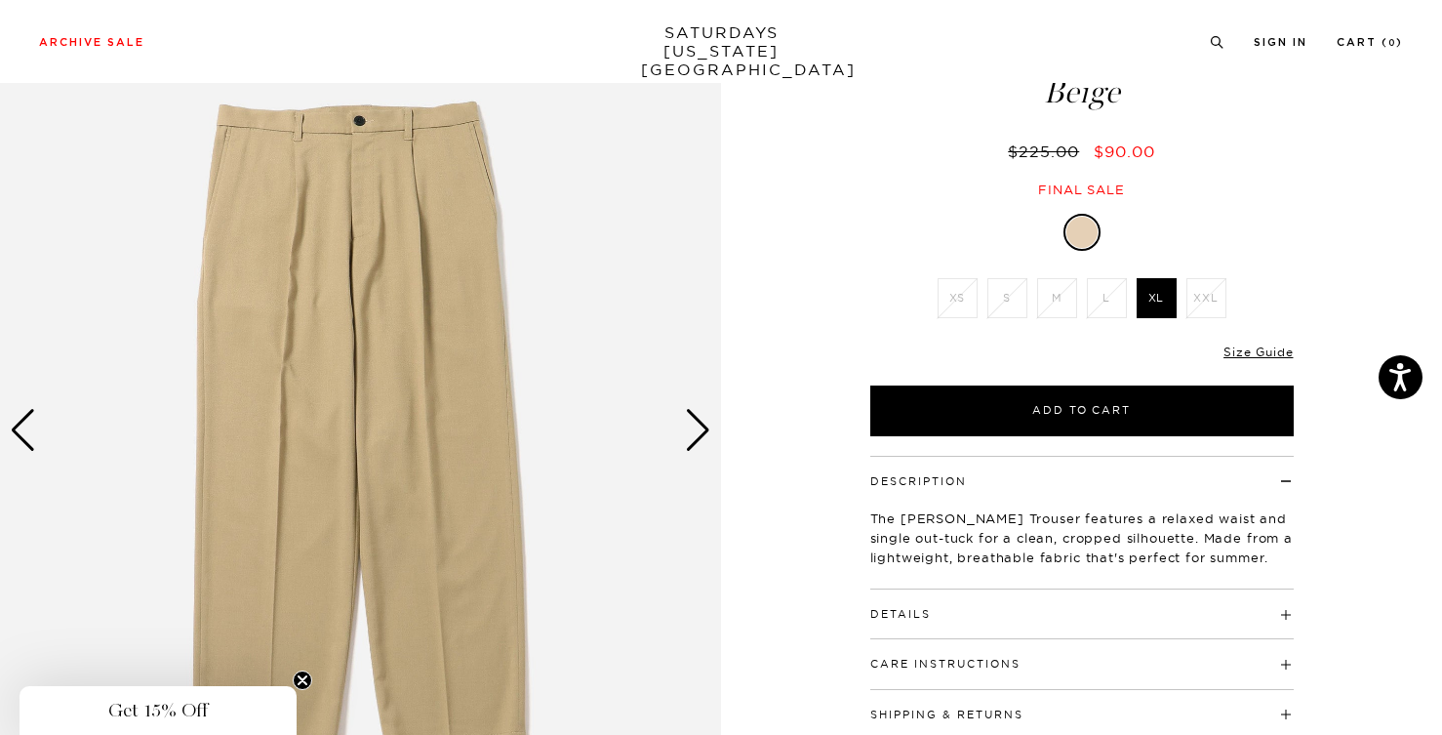
click at [704, 437] on div "Next slide" at bounding box center [698, 430] width 26 height 43
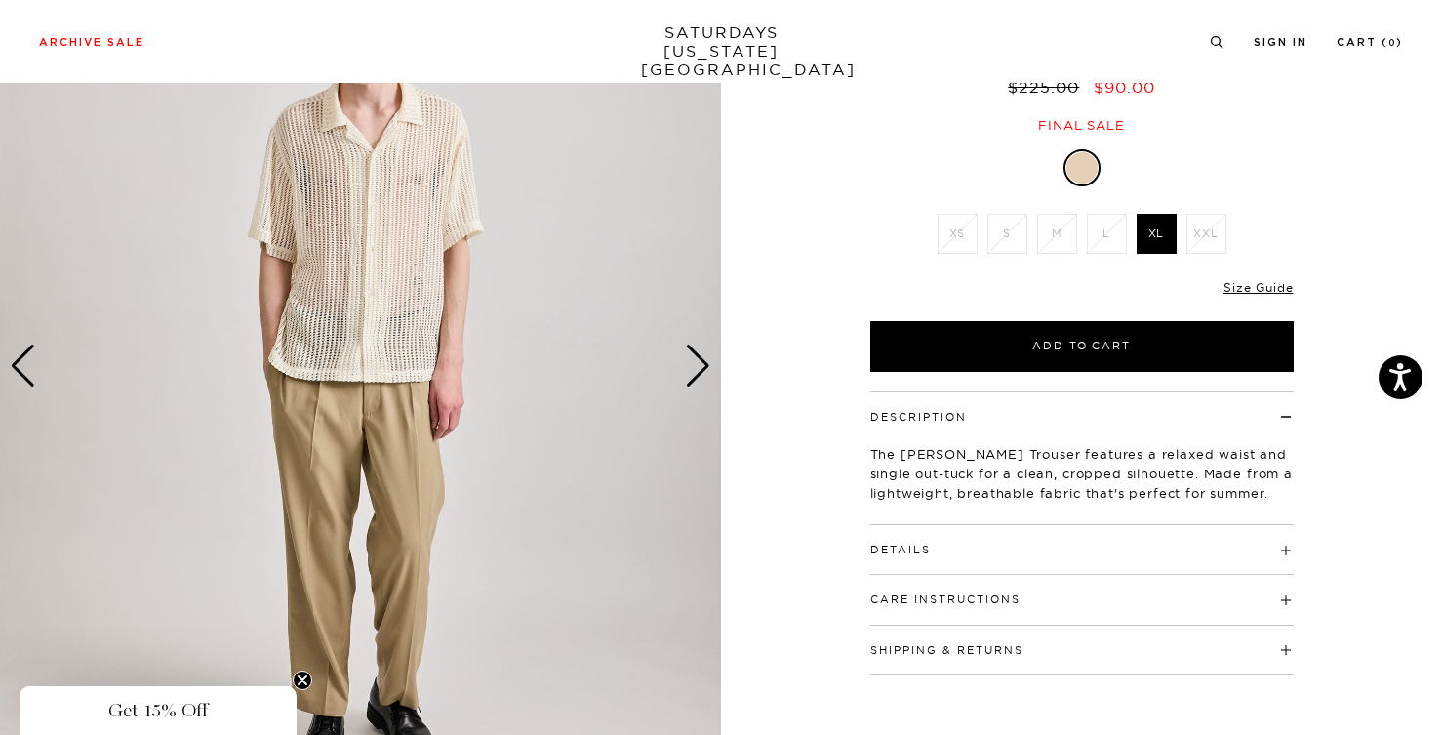
scroll to position [186, 0]
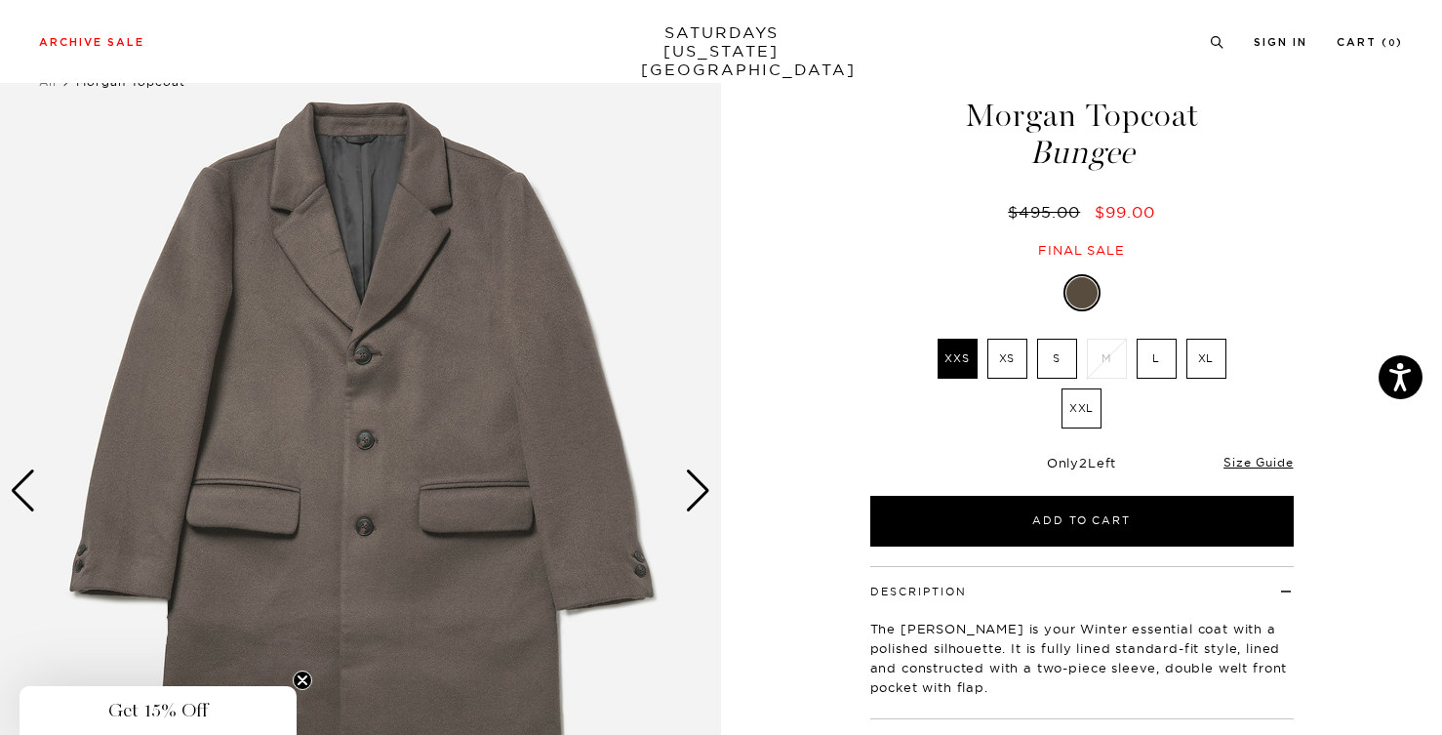
scroll to position [86, 0]
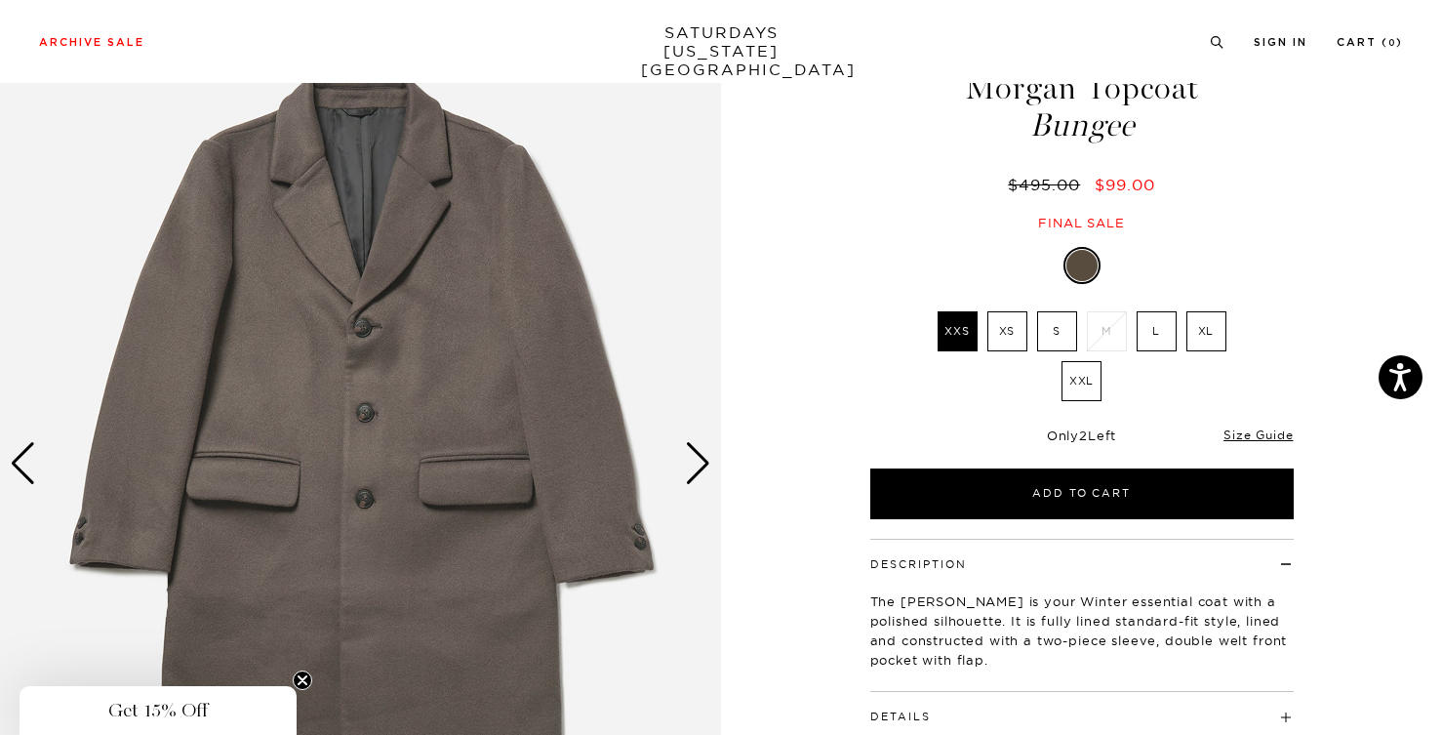
click at [706, 468] on div "Next slide" at bounding box center [698, 463] width 26 height 43
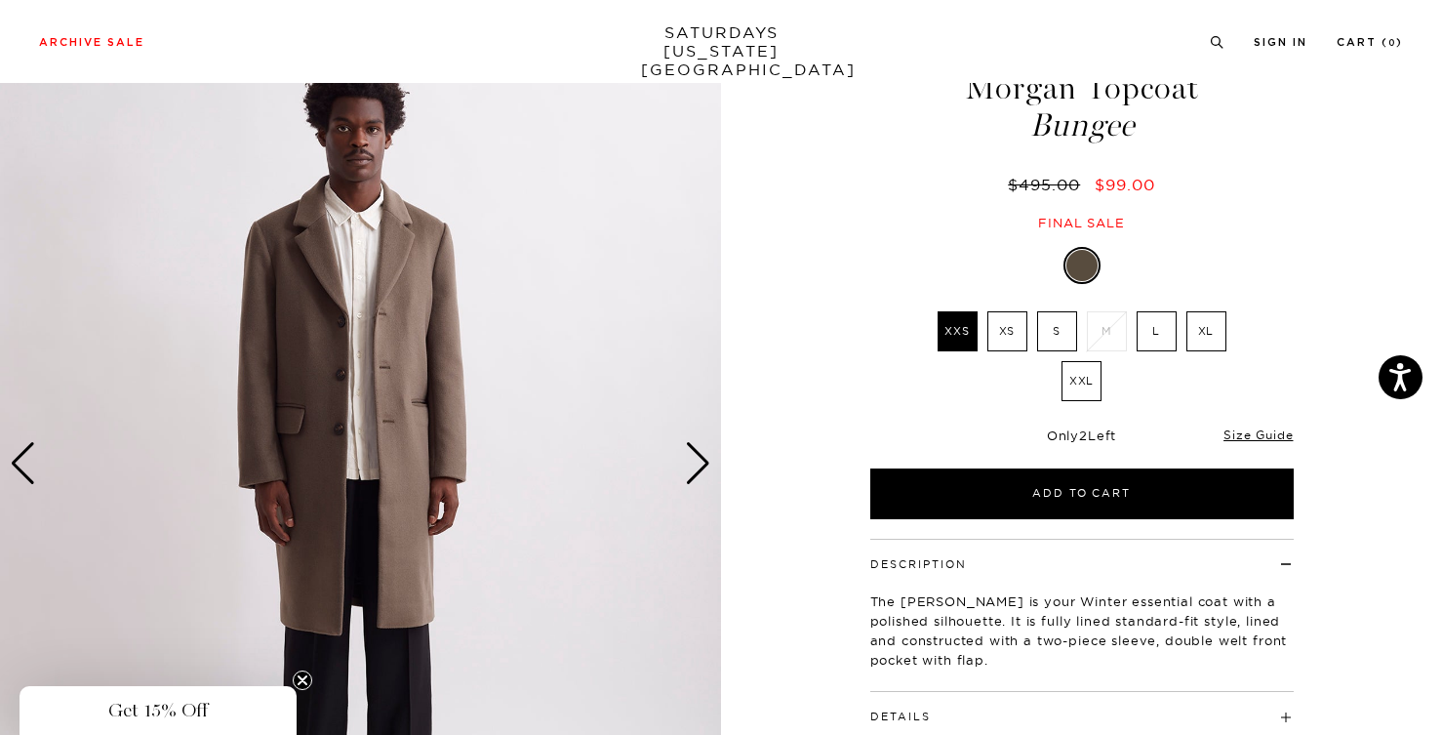
click at [706, 468] on div "Next slide" at bounding box center [698, 463] width 26 height 43
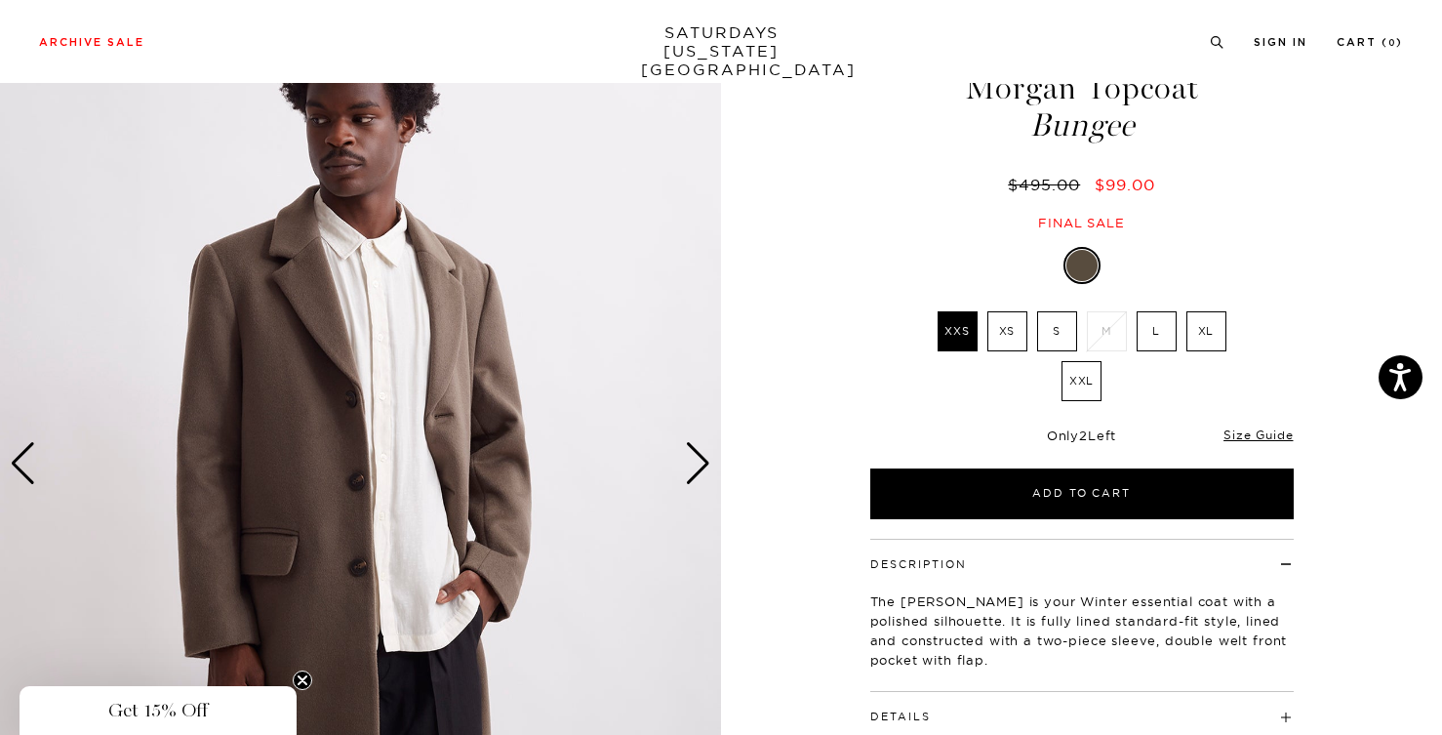
click at [706, 468] on div "Next slide" at bounding box center [698, 463] width 26 height 43
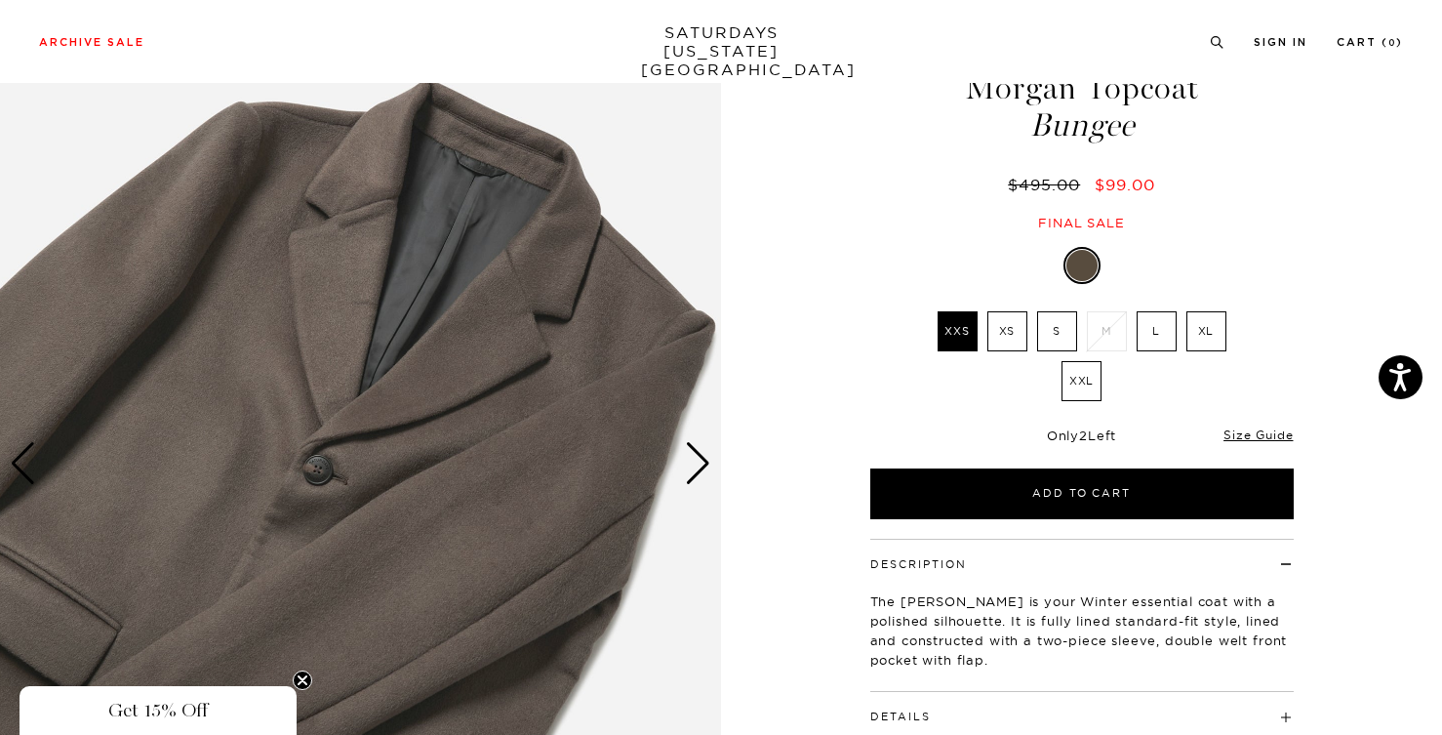
click at [706, 468] on div "Next slide" at bounding box center [698, 463] width 26 height 43
